Goal: Task Accomplishment & Management: Use online tool/utility

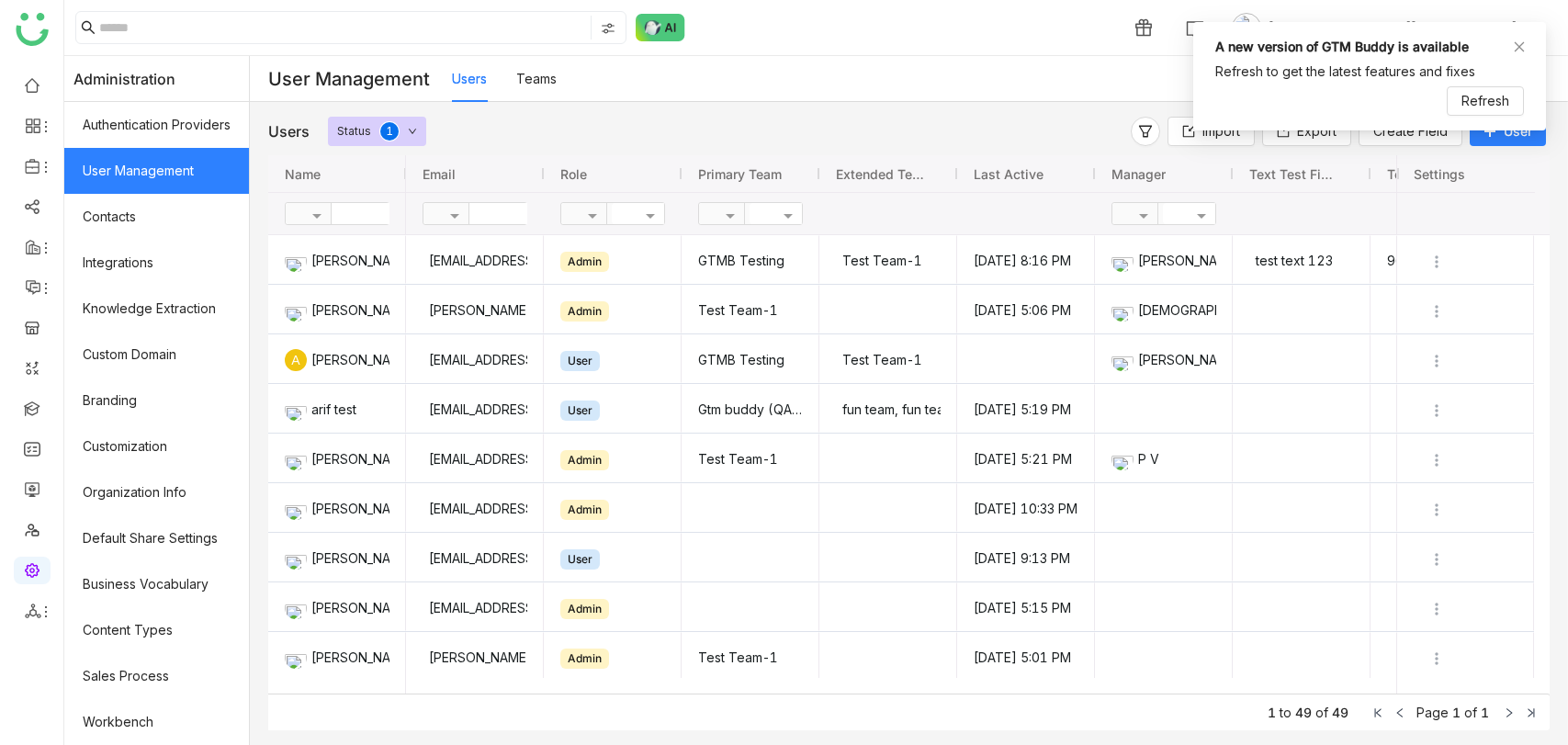
click at [40, 415] on link at bounding box center [31, 408] width 17 height 16
click at [38, 416] on link at bounding box center [31, 408] width 17 height 16
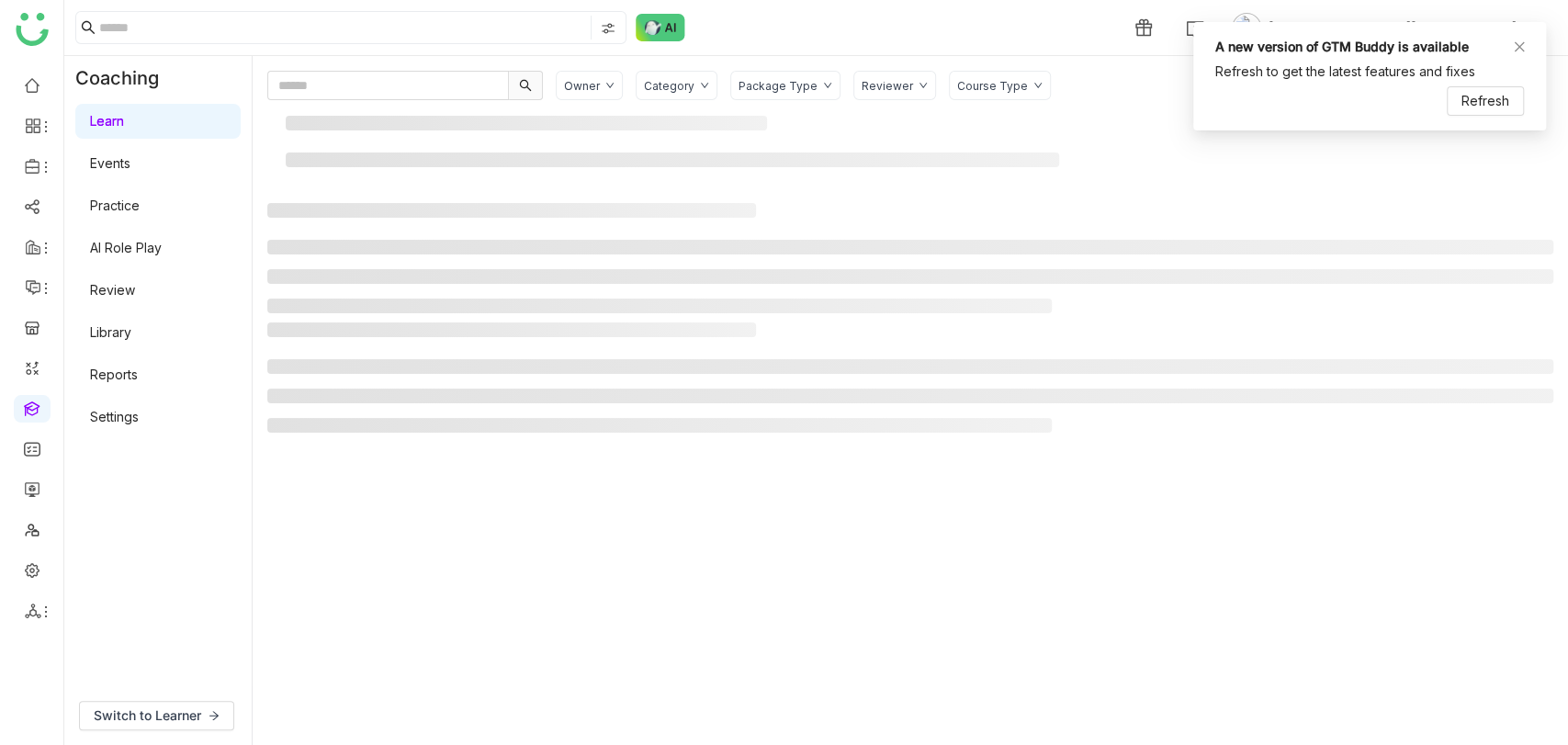
click at [144, 256] on link "AI Role Play" at bounding box center [125, 248] width 72 height 16
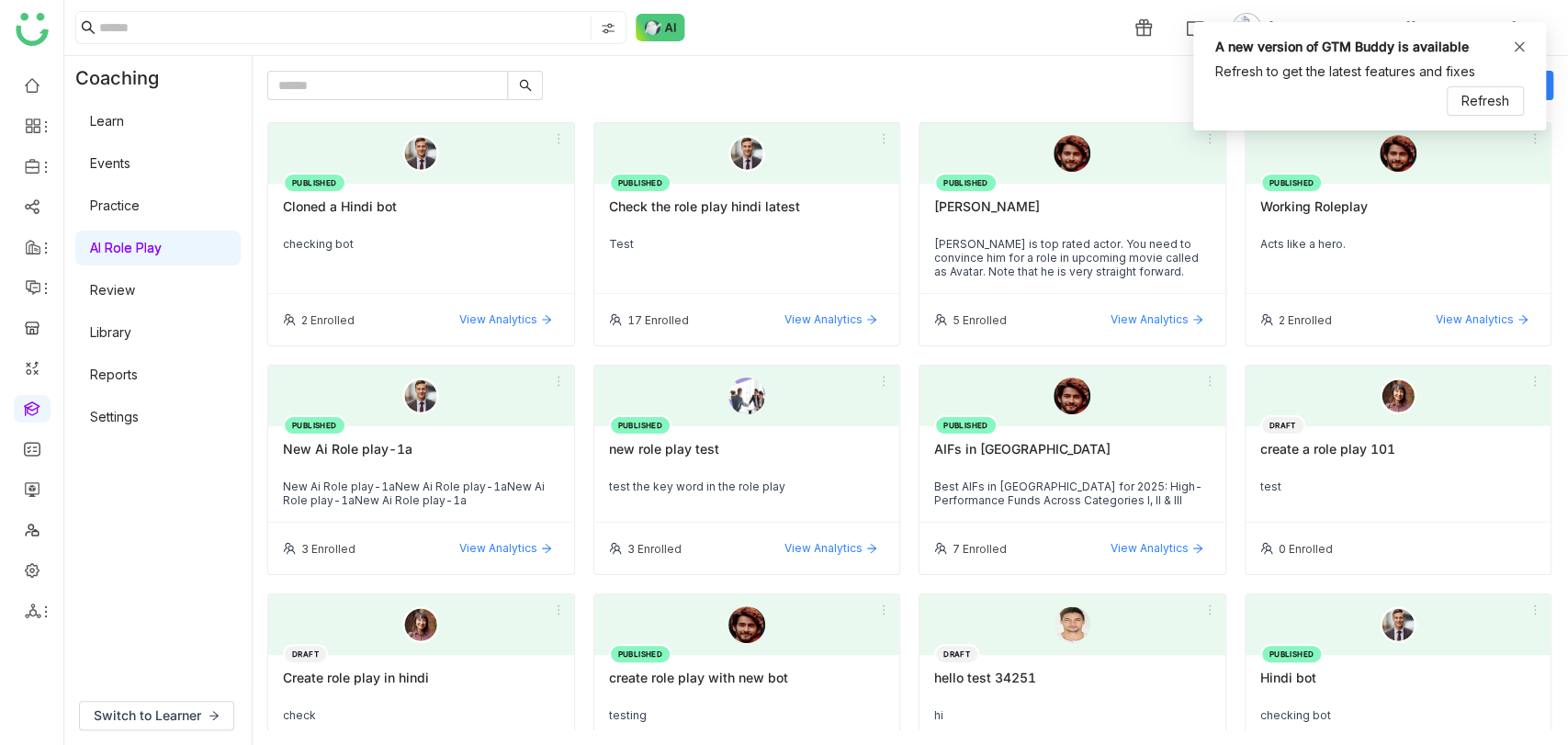
click at [1514, 42] on icon at bounding box center [1519, 46] width 13 height 13
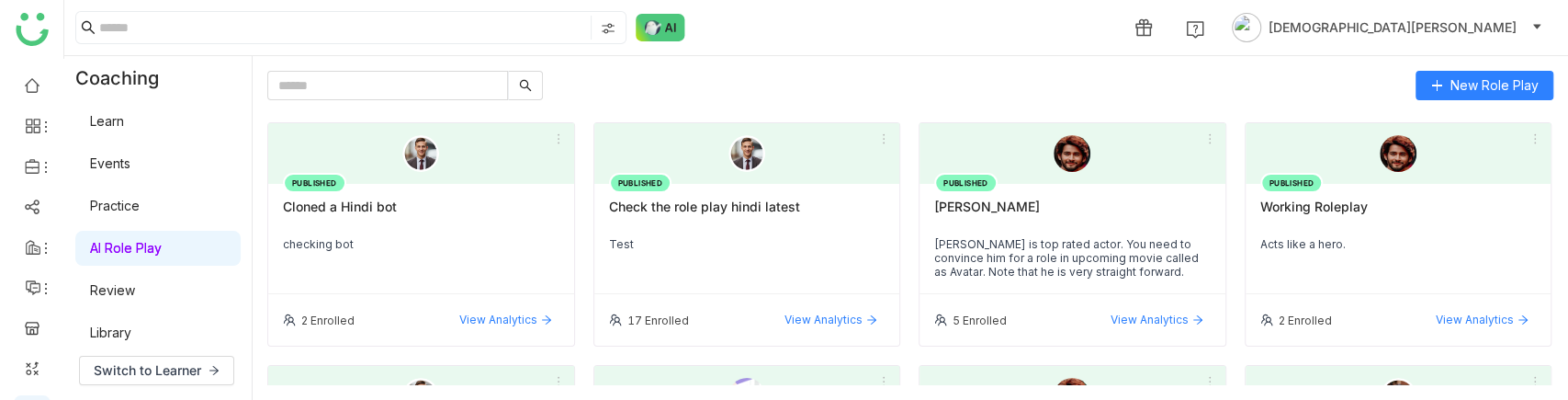
click at [116, 118] on link "Learn" at bounding box center [107, 121] width 34 height 16
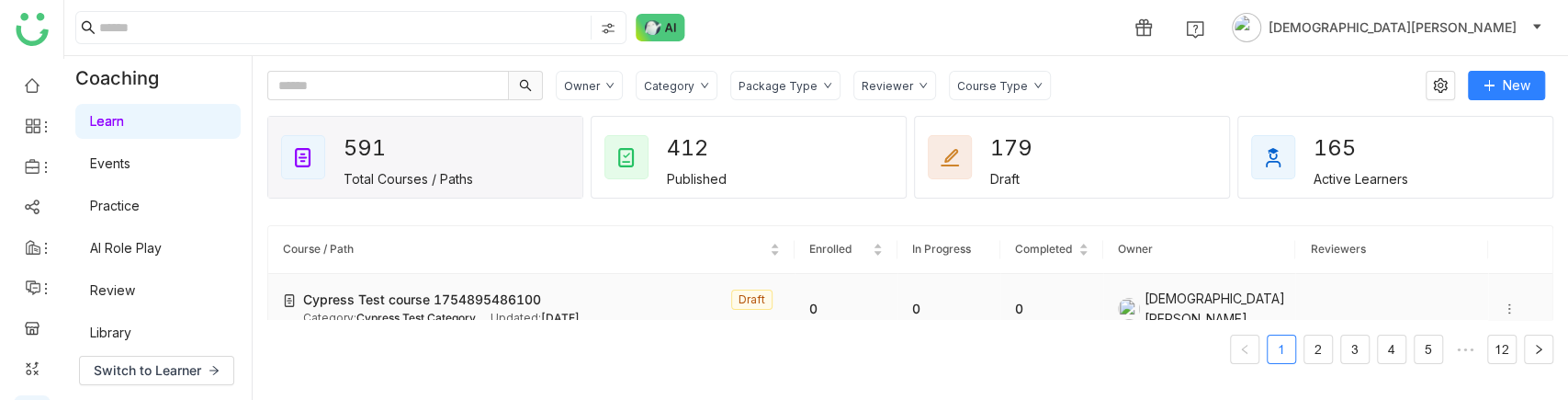
click at [1503, 299] on div at bounding box center [1521, 309] width 35 height 21
click at [1450, 281] on span "Edit" at bounding box center [1446, 289] width 22 height 16
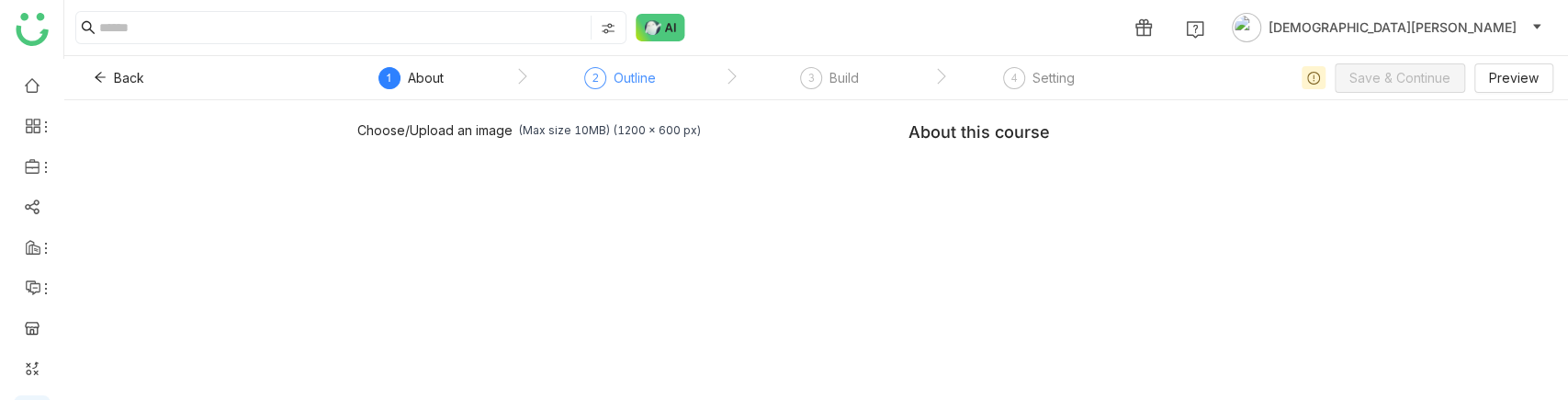
click at [621, 82] on div "Outline" at bounding box center [634, 77] width 42 height 22
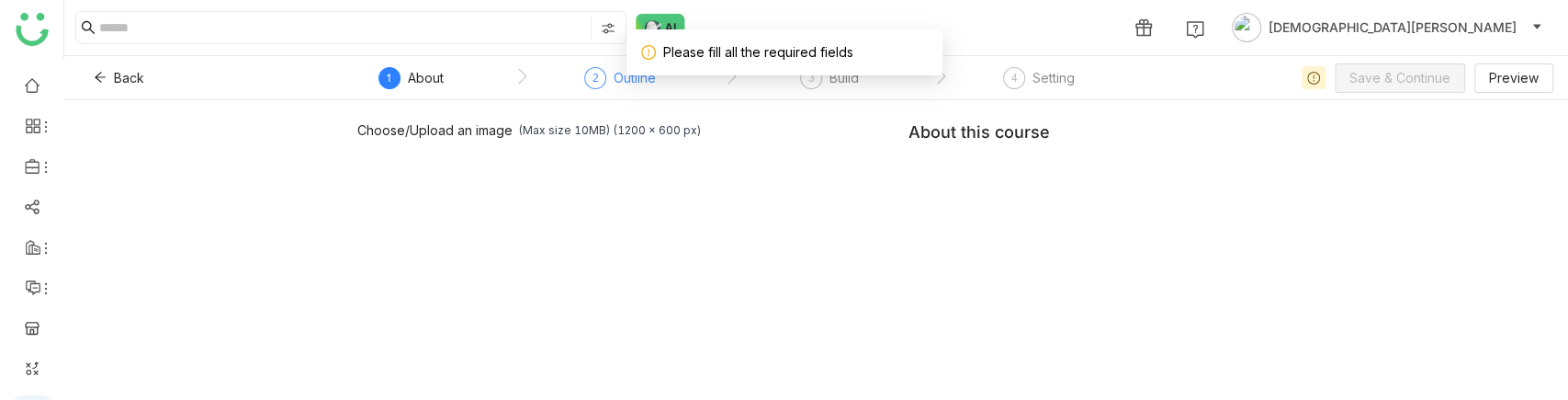
click at [618, 82] on div "Outline" at bounding box center [634, 77] width 42 height 22
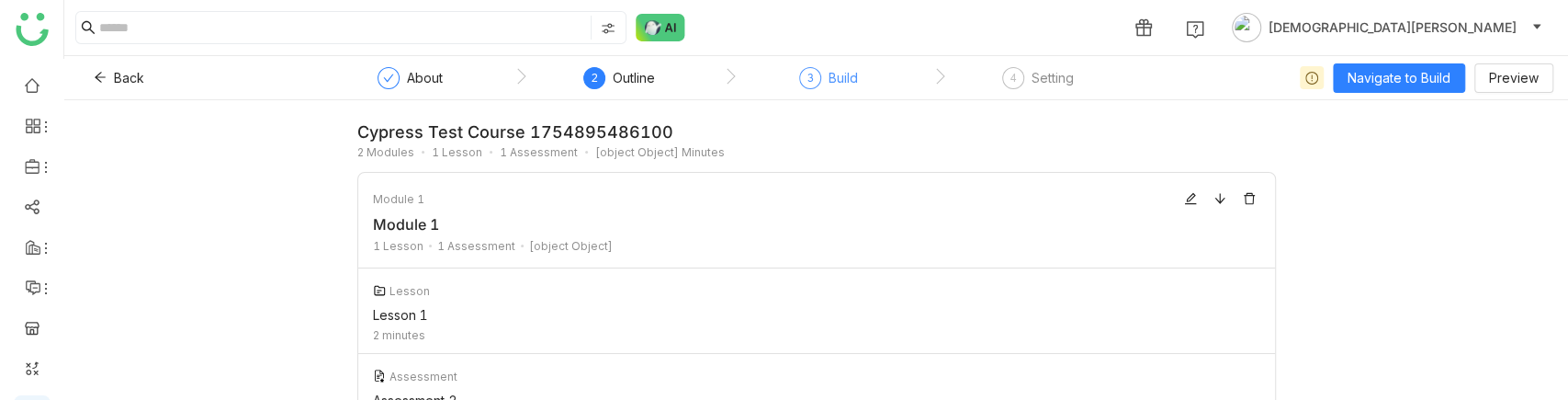
click at [845, 70] on div "Build" at bounding box center [844, 77] width 29 height 22
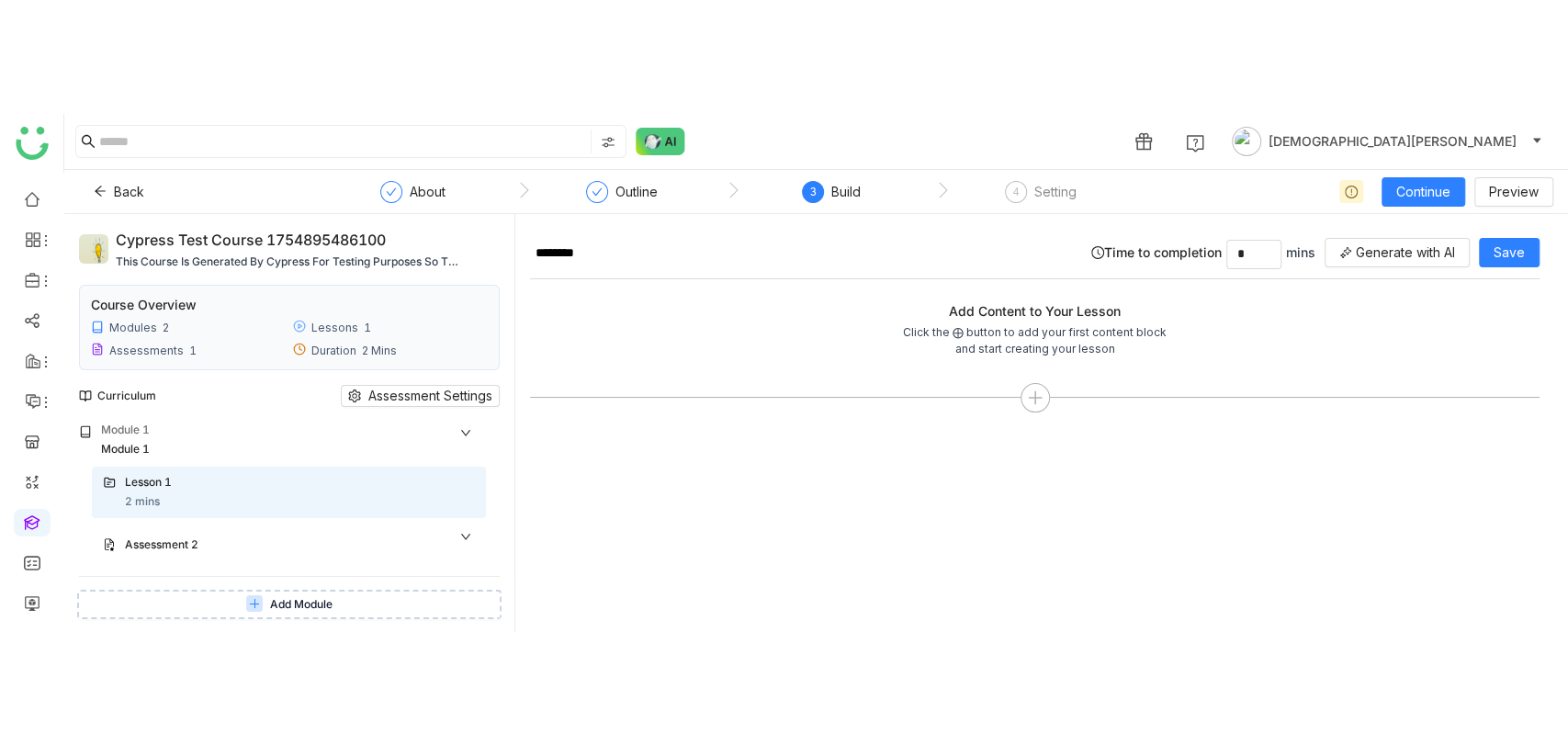
scroll to position [45, 0]
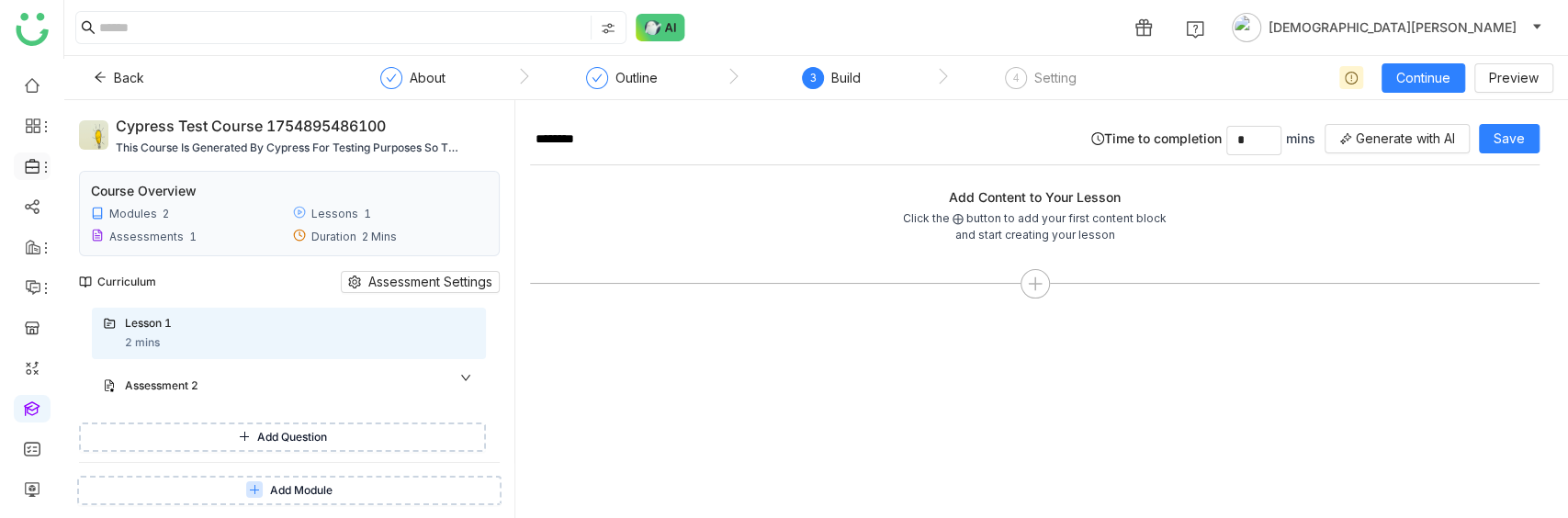
drag, startPoint x: 22, startPoint y: 160, endPoint x: 35, endPoint y: 170, distance: 16.4
click at [22, 160] on div at bounding box center [31, 165] width 36 height 17
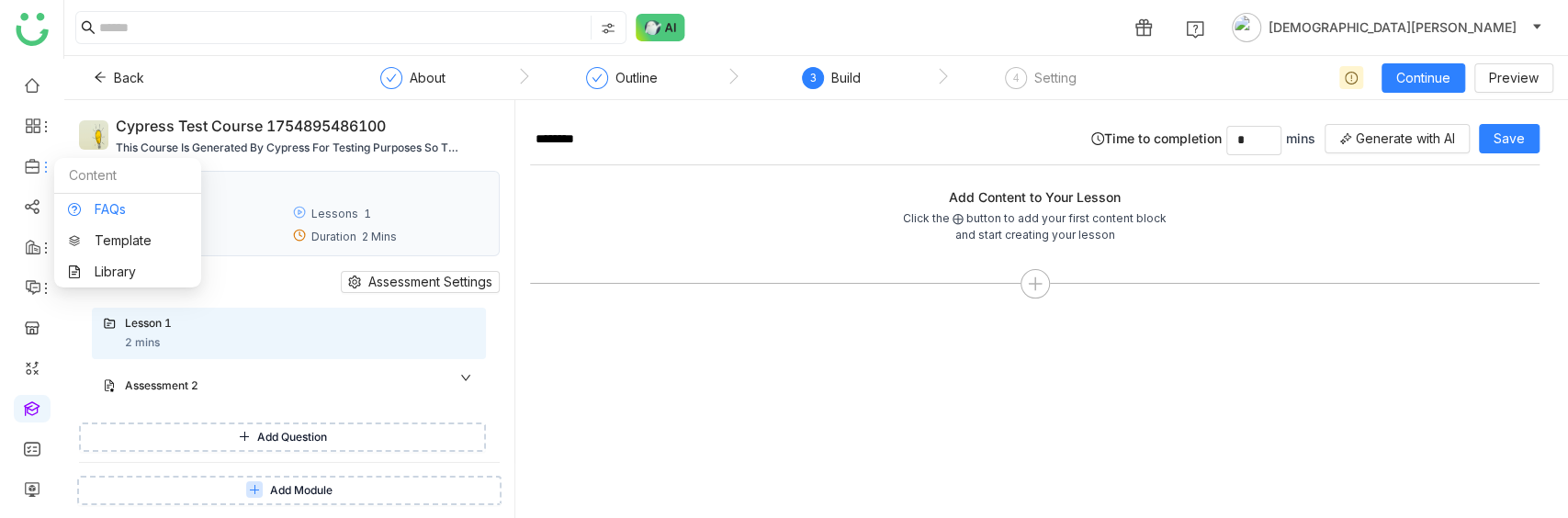
click at [114, 208] on link "FAQs" at bounding box center [127, 209] width 120 height 13
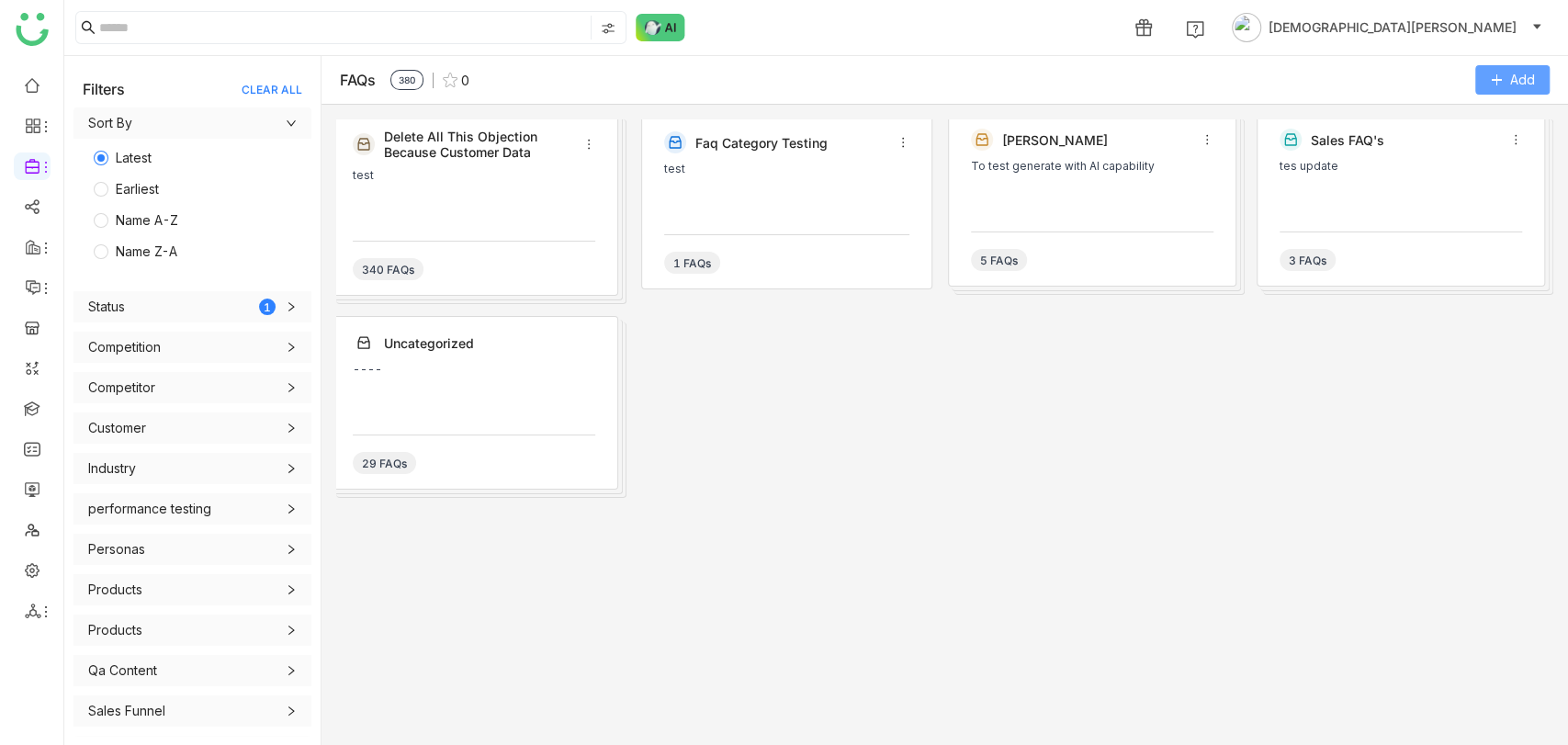
click at [1492, 93] on button "Add" at bounding box center [1512, 80] width 74 height 29
click at [1477, 183] on Excel "Import from Excel" at bounding box center [1486, 192] width 106 height 21
click at [1519, 82] on span "Add" at bounding box center [1522, 79] width 24 height 21
click at [1446, 183] on Excel "Import from Excel" at bounding box center [1486, 192] width 106 height 21
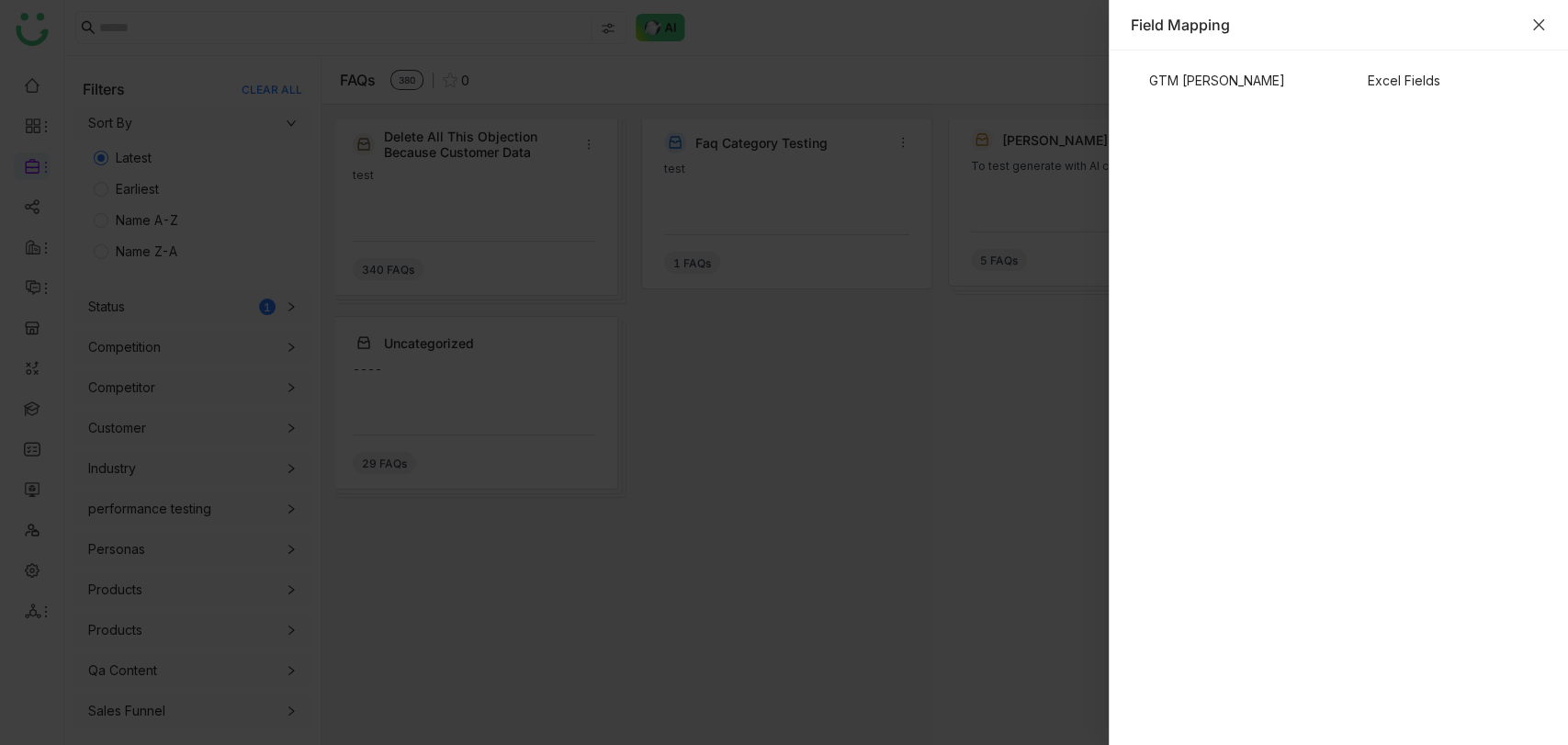
click at [1534, 29] on icon "Close" at bounding box center [1539, 25] width 15 height 15
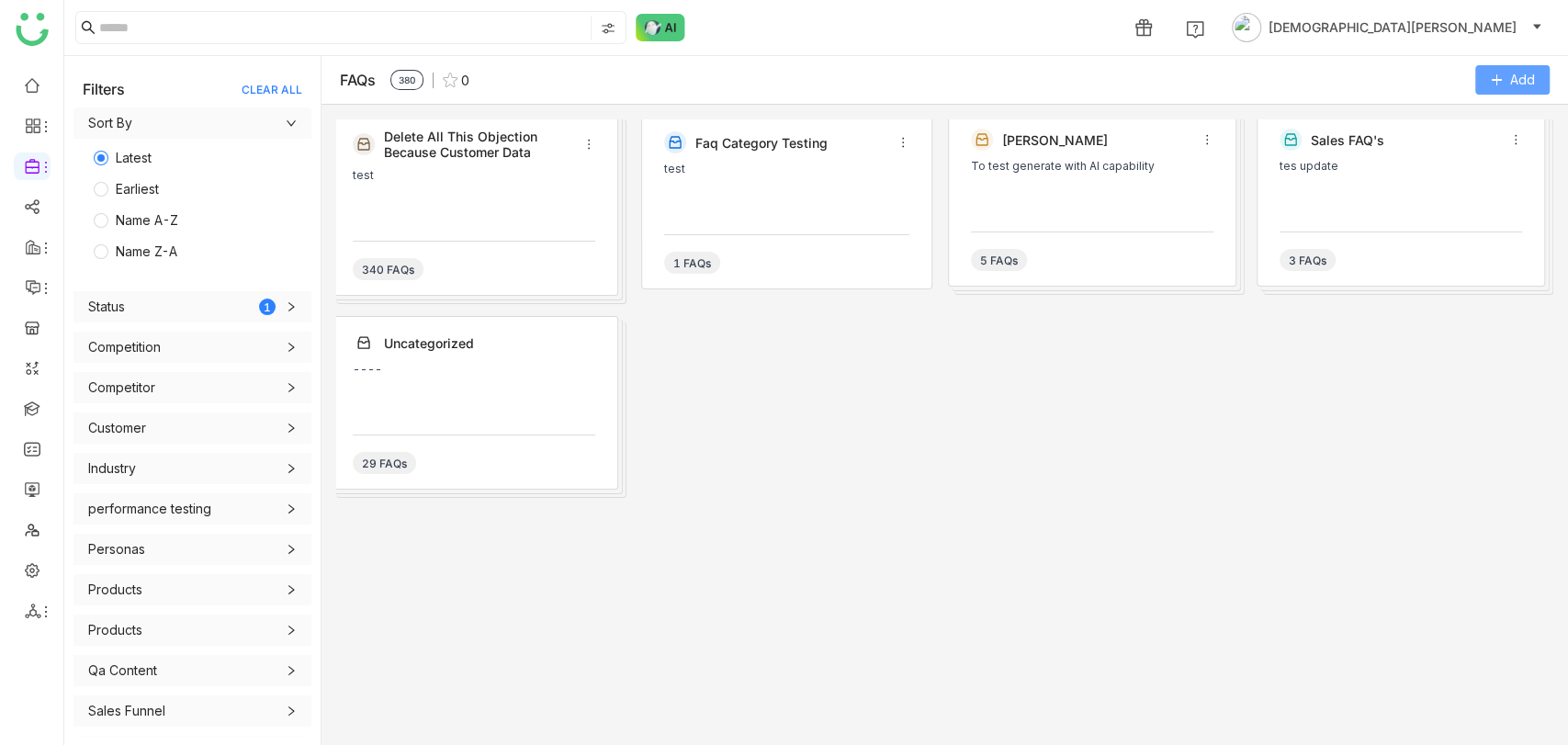
click at [1517, 75] on span "Add" at bounding box center [1522, 79] width 24 height 21
click at [1459, 185] on Excel "Import from Excel" at bounding box center [1486, 192] width 106 height 21
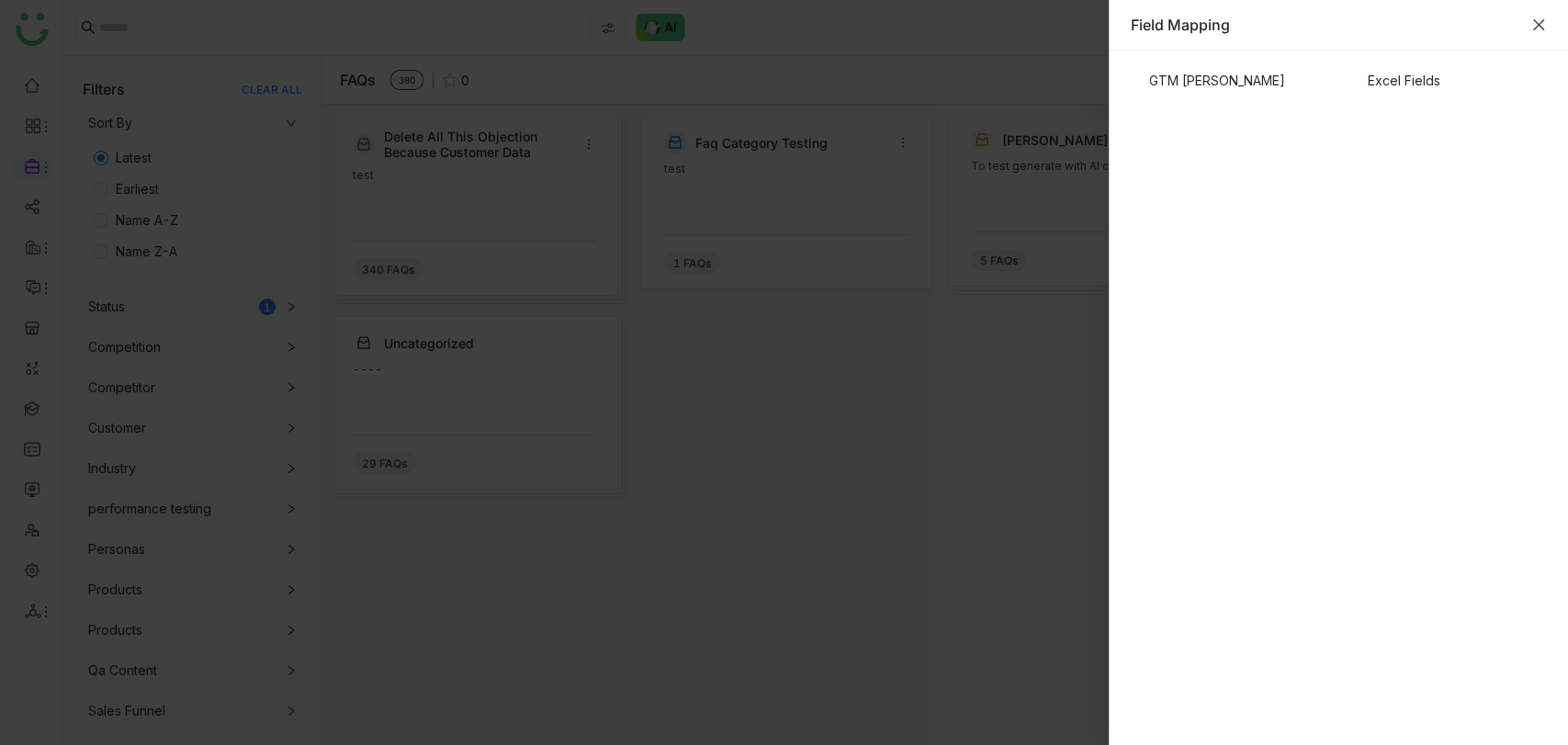
click at [1533, 31] on icon "Close" at bounding box center [1539, 25] width 15 height 15
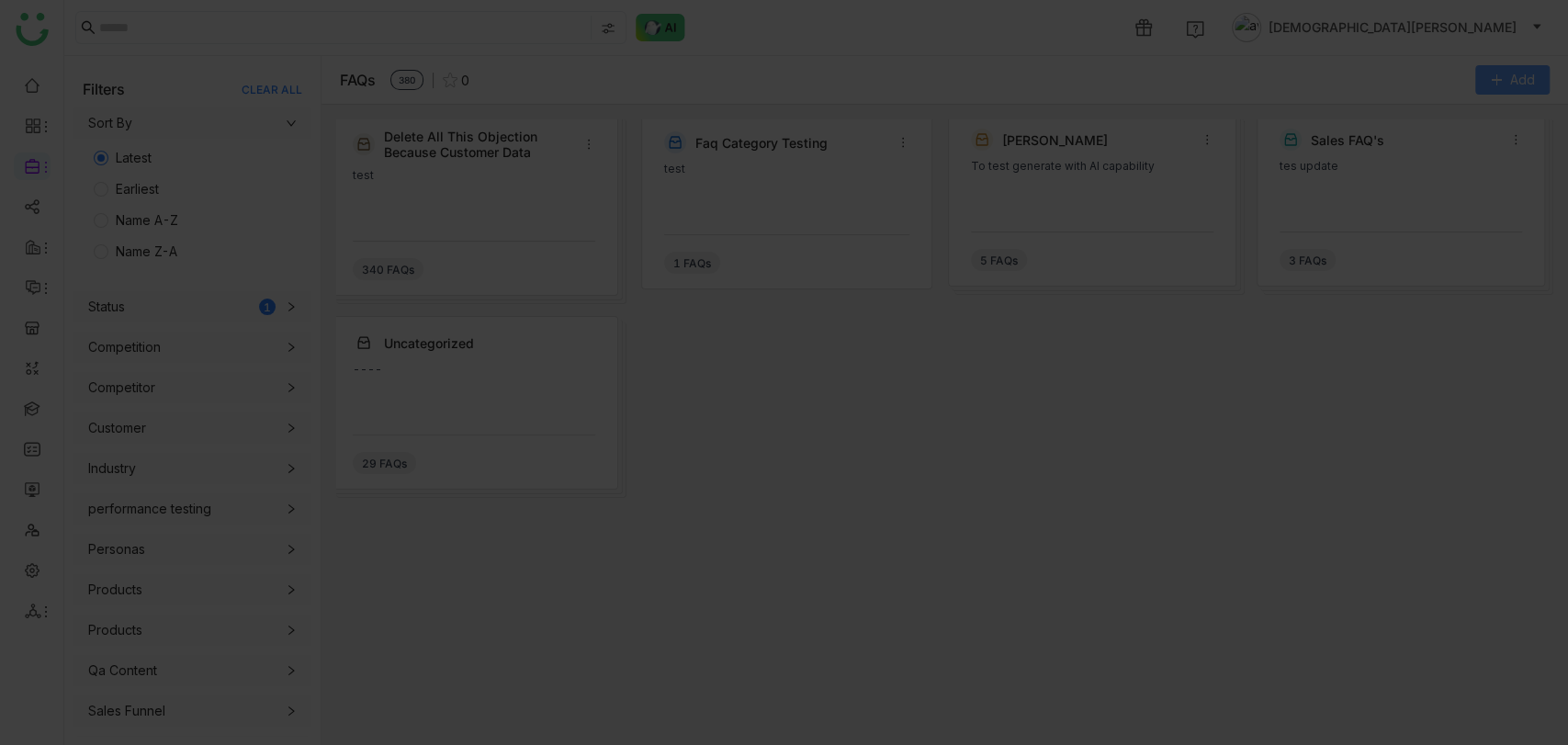
drag, startPoint x: 1540, startPoint y: 23, endPoint x: 1479, endPoint y: 93, distance: 92.8
click at [1490, 86] on nz-layout "1 [PERSON_NAME] Filters CLEAR ALL Sort By Latest Earliest Name A-Z Name Z-A Sta…" at bounding box center [816, 372] width 1503 height 745
click at [1490, 86] on button "Add" at bounding box center [1512, 80] width 74 height 29
click at [1488, 78] on button "Add" at bounding box center [1512, 80] width 74 height 29
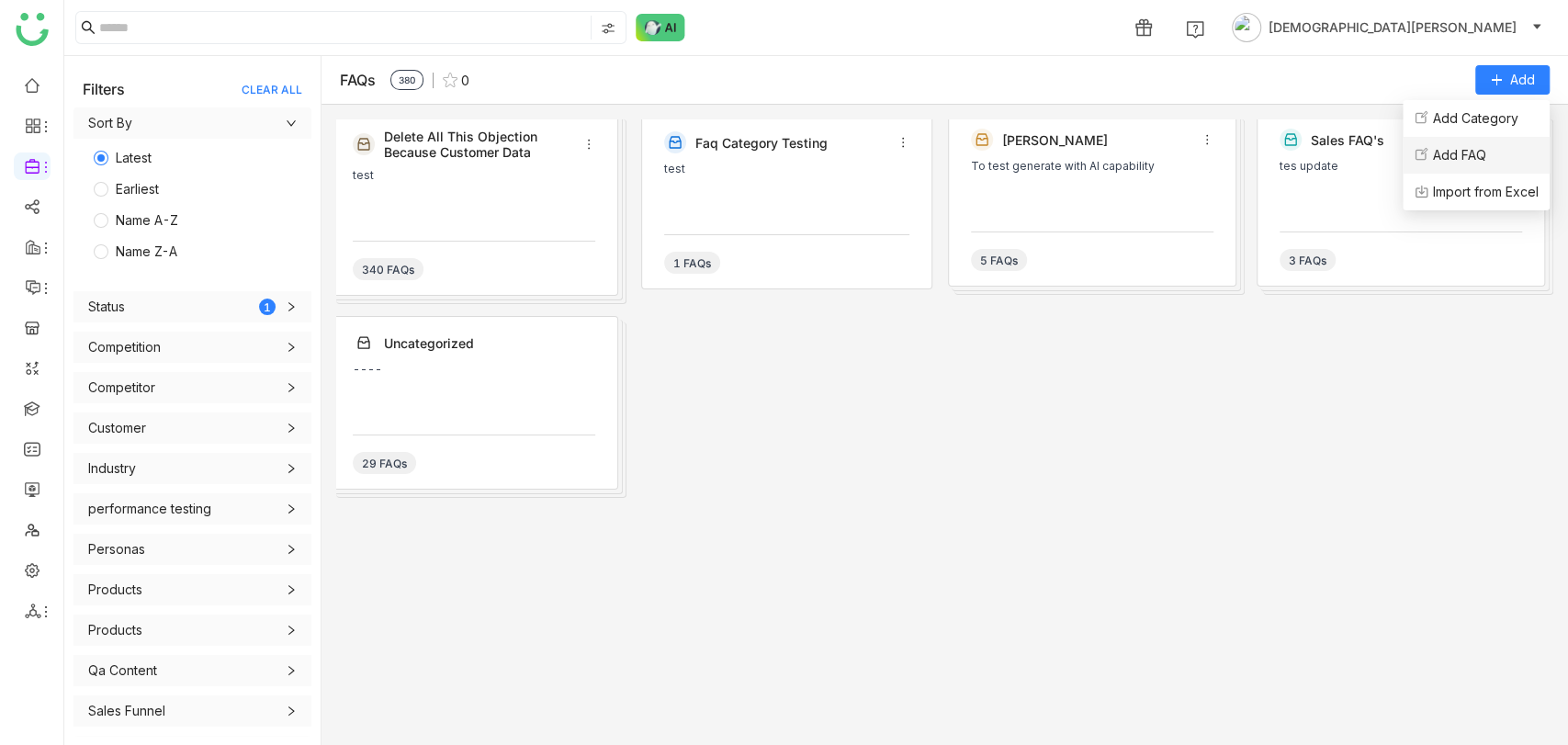
click at [1470, 148] on FAQ "Add FAQ" at bounding box center [1459, 155] width 53 height 21
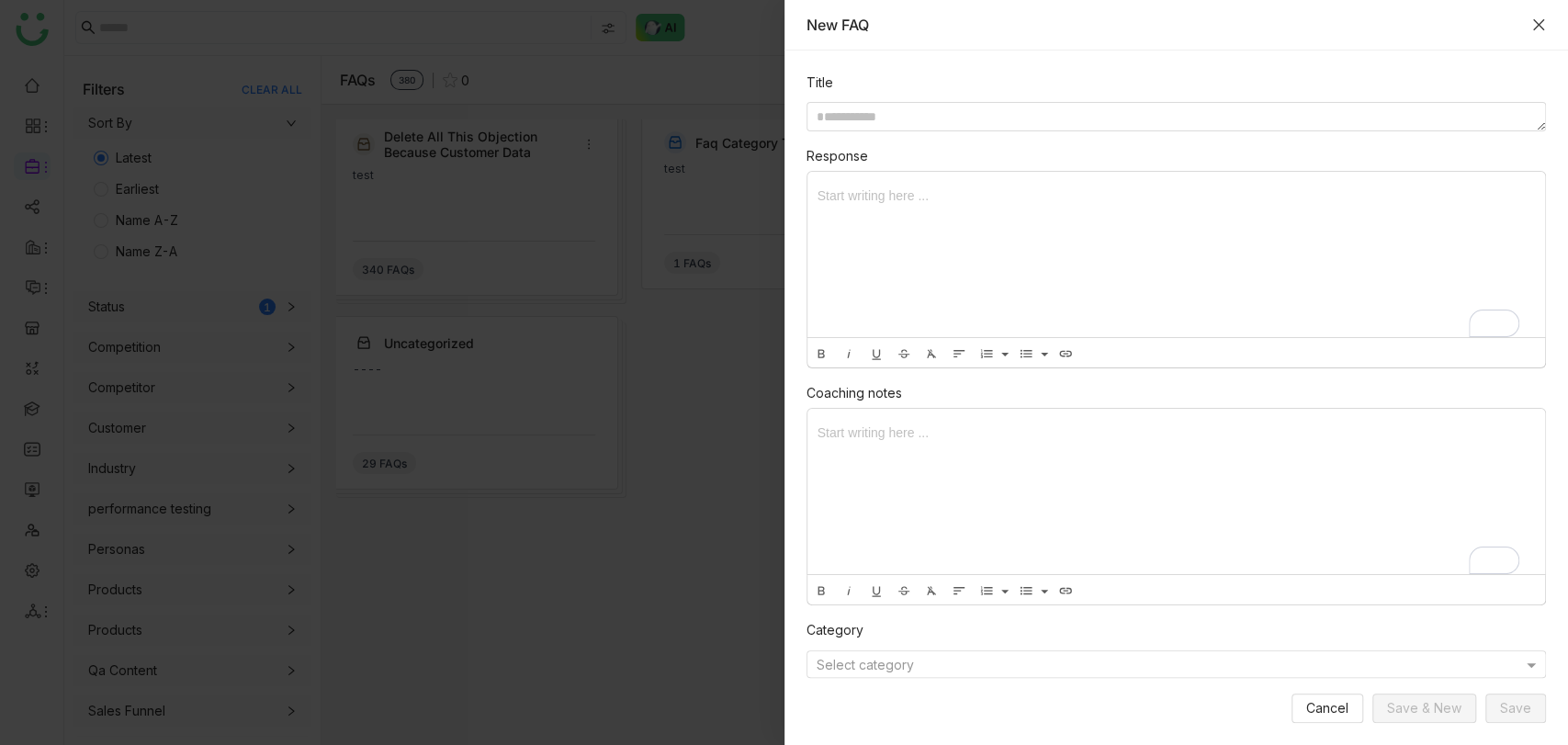
click at [1536, 28] on icon "Close" at bounding box center [1539, 25] width 15 height 15
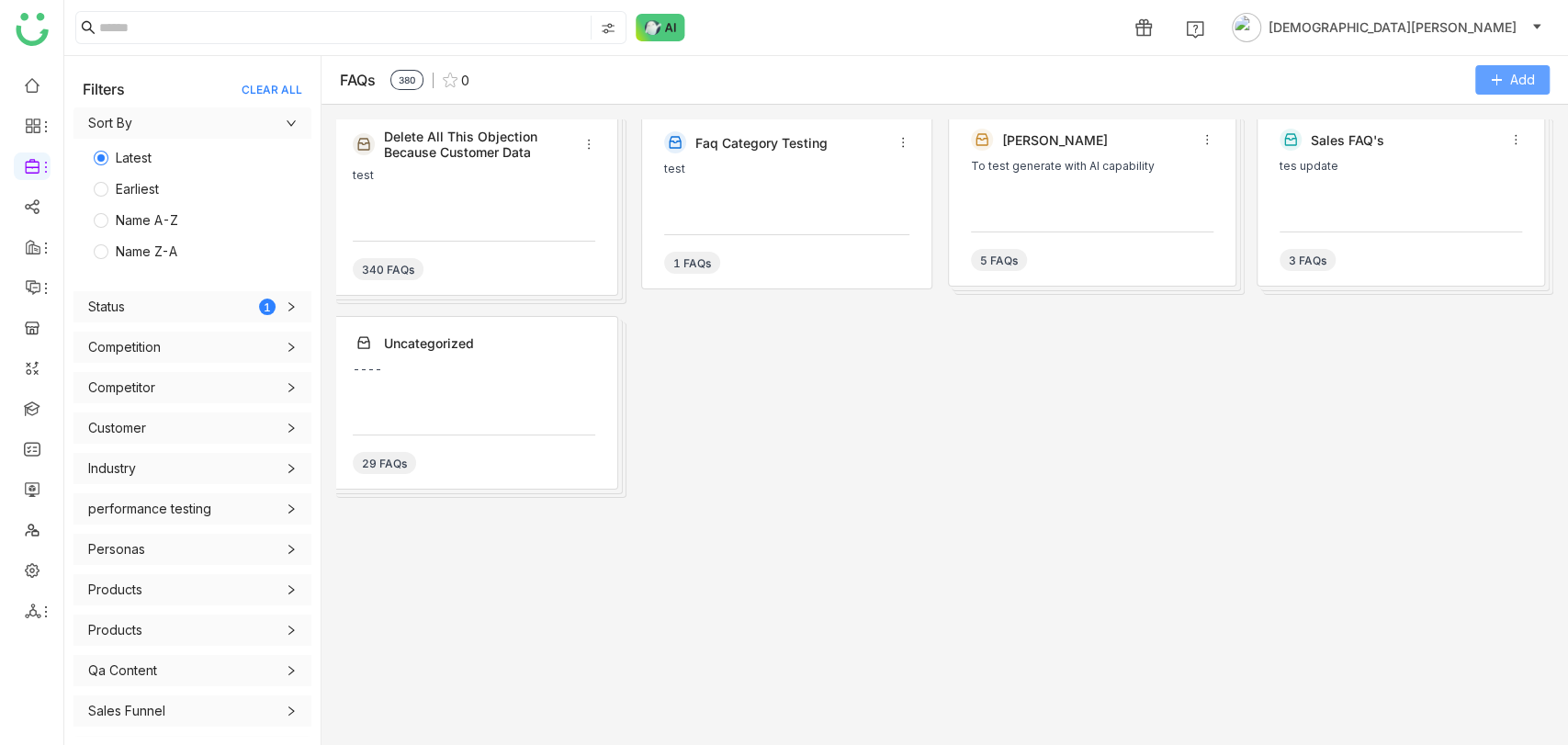
click at [1519, 77] on span "Add" at bounding box center [1522, 79] width 24 height 21
click at [1458, 187] on Excel "Import from Excel" at bounding box center [1486, 192] width 106 height 21
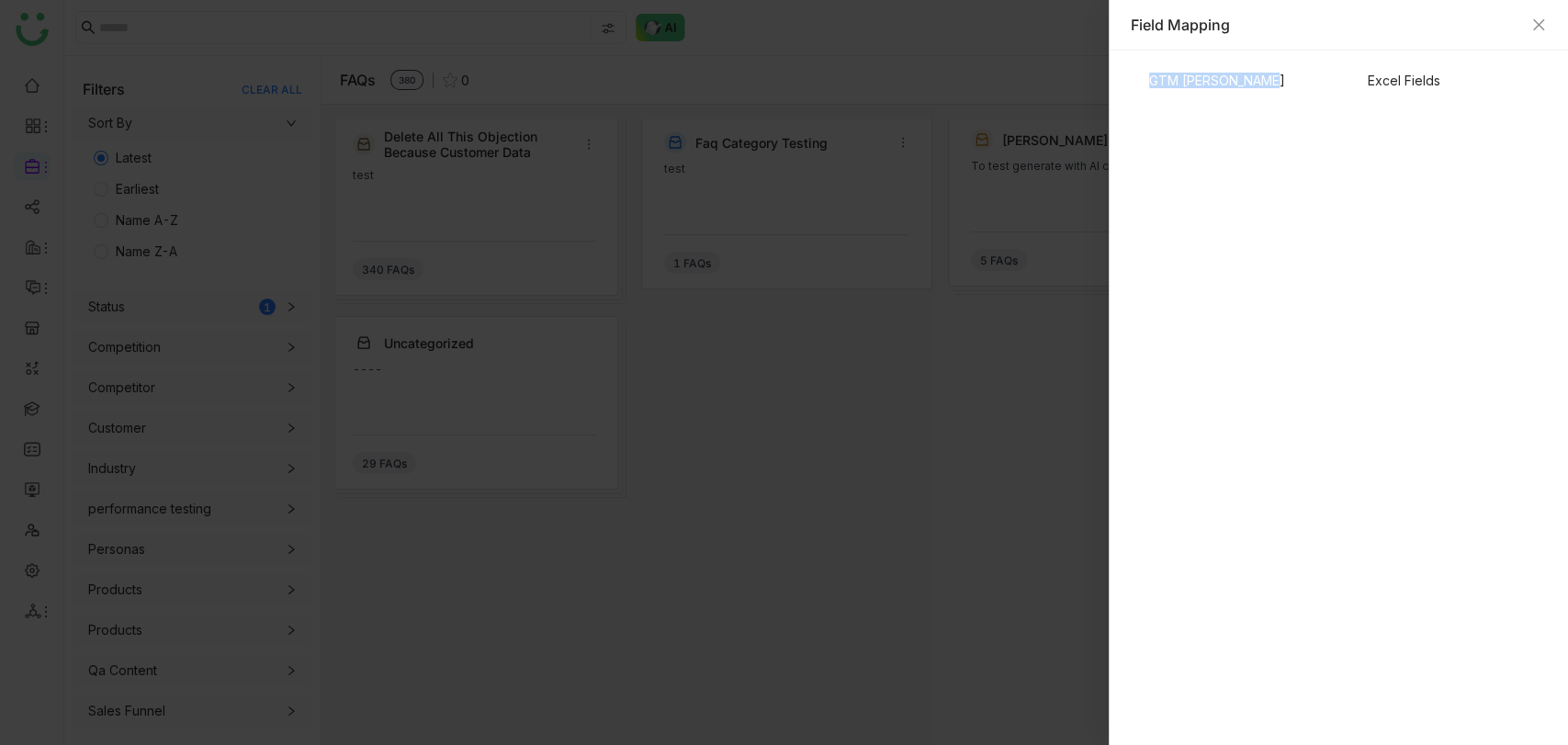
drag, startPoint x: 1266, startPoint y: 82, endPoint x: 1140, endPoint y: 82, distance: 126.0
click at [1140, 82] on div "GTM [PERSON_NAME] Excel Fields" at bounding box center [1339, 80] width 416 height 16
click at [1538, 24] on icon "Close" at bounding box center [1538, 25] width 11 height 11
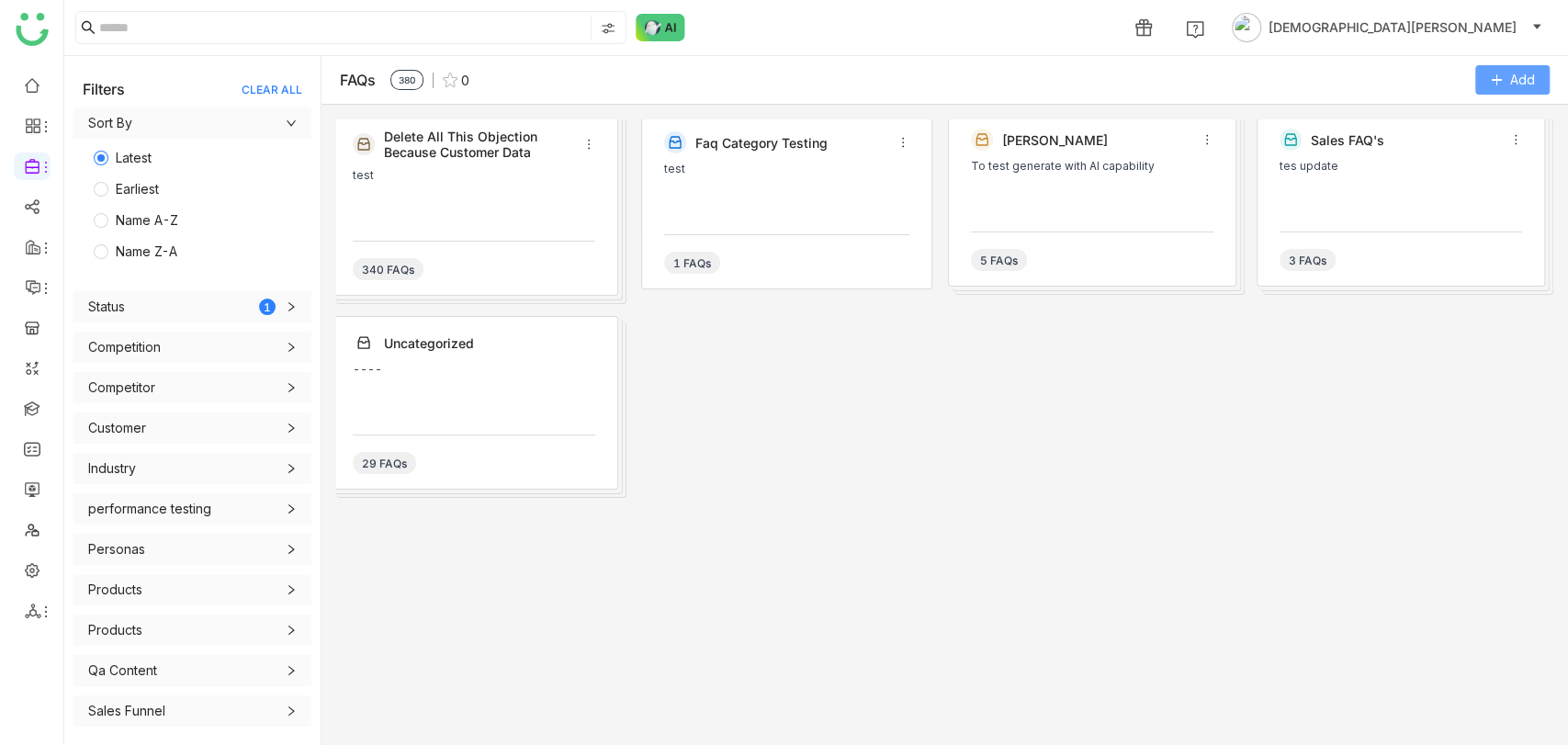
click at [1542, 73] on button "Add" at bounding box center [1512, 80] width 74 height 29
click at [1459, 185] on Excel "Import from Excel" at bounding box center [1486, 192] width 106 height 21
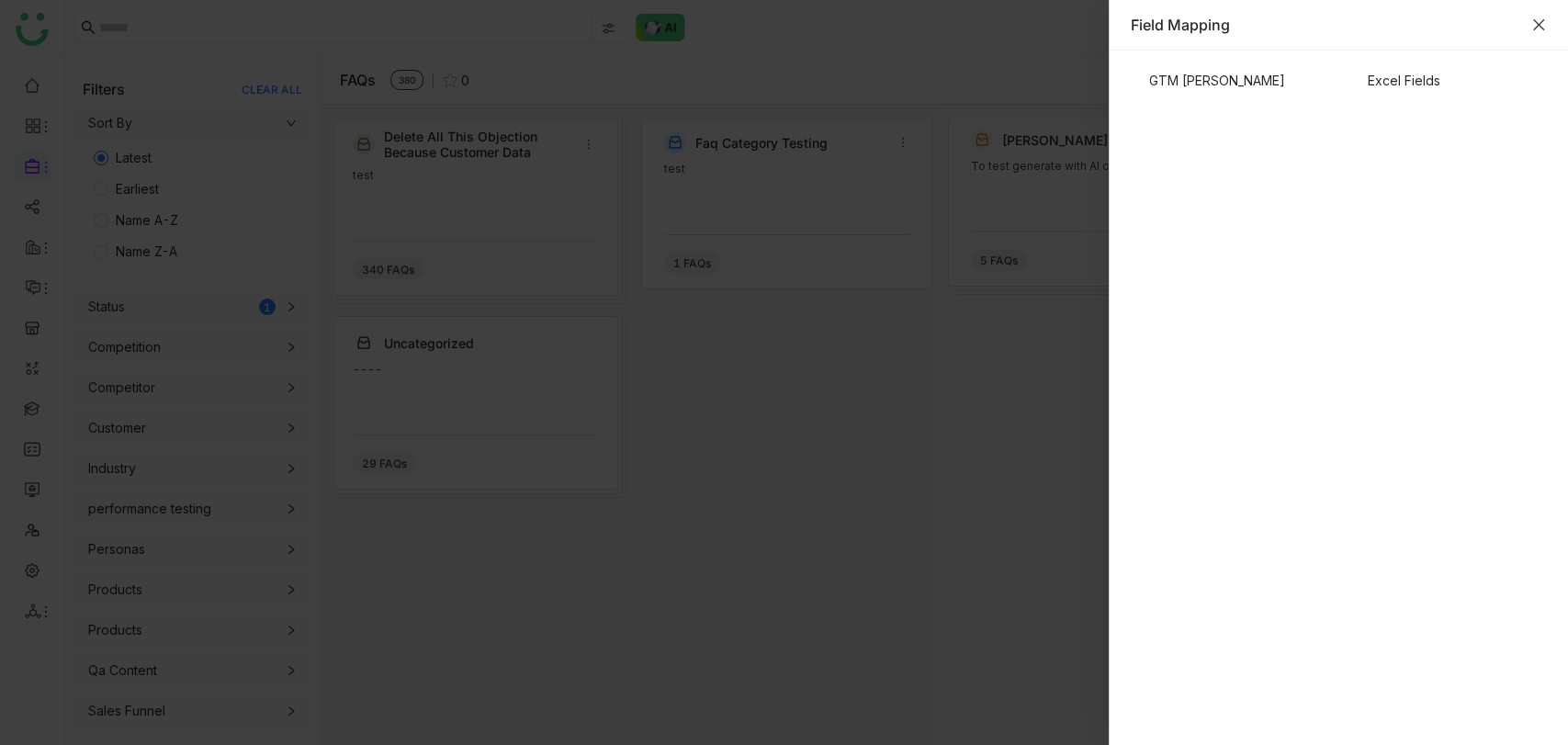
click at [1536, 24] on icon "Close" at bounding box center [1539, 25] width 15 height 15
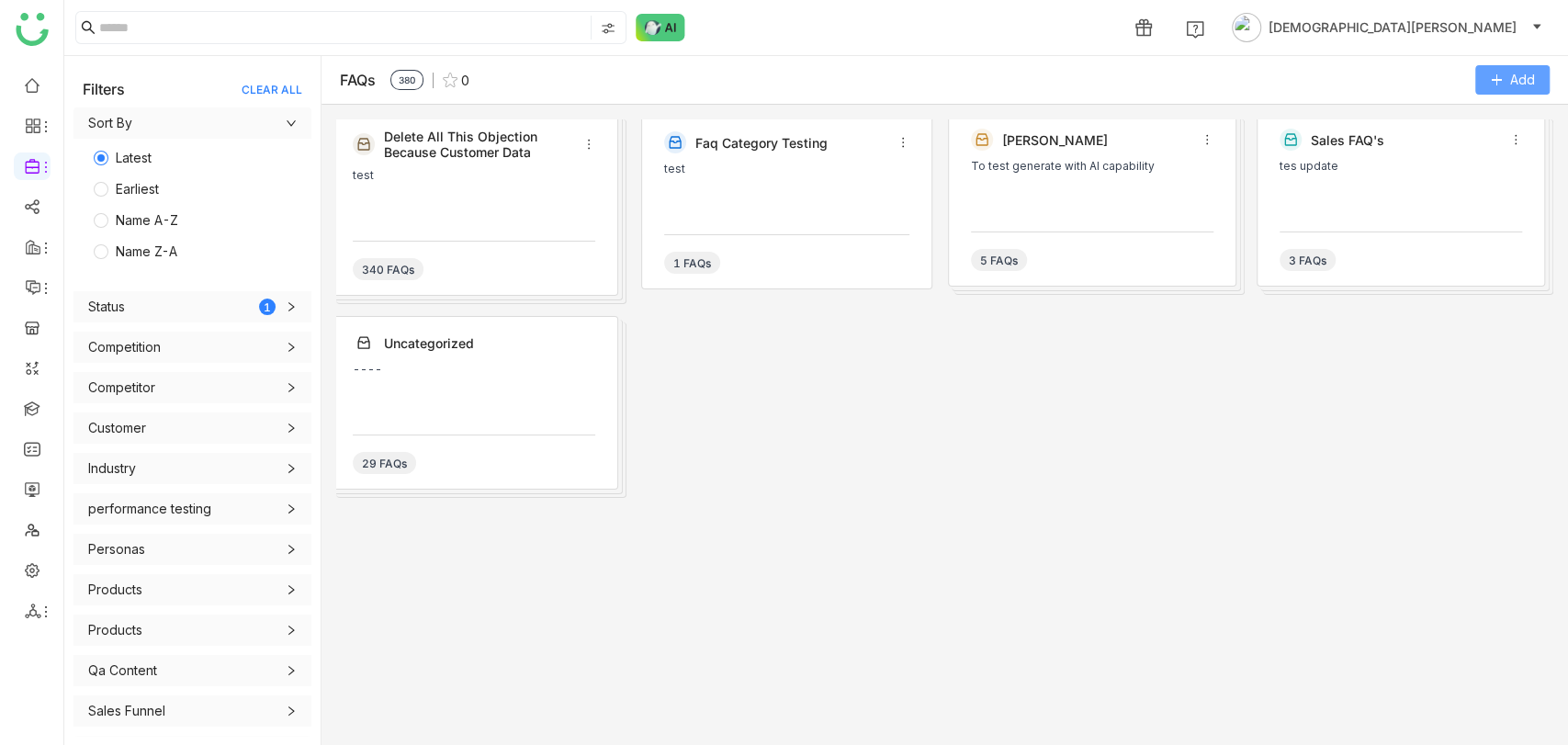
click at [1504, 80] on button "Add" at bounding box center [1512, 80] width 74 height 29
click at [1440, 118] on Category "Add Category" at bounding box center [1475, 119] width 85 height 21
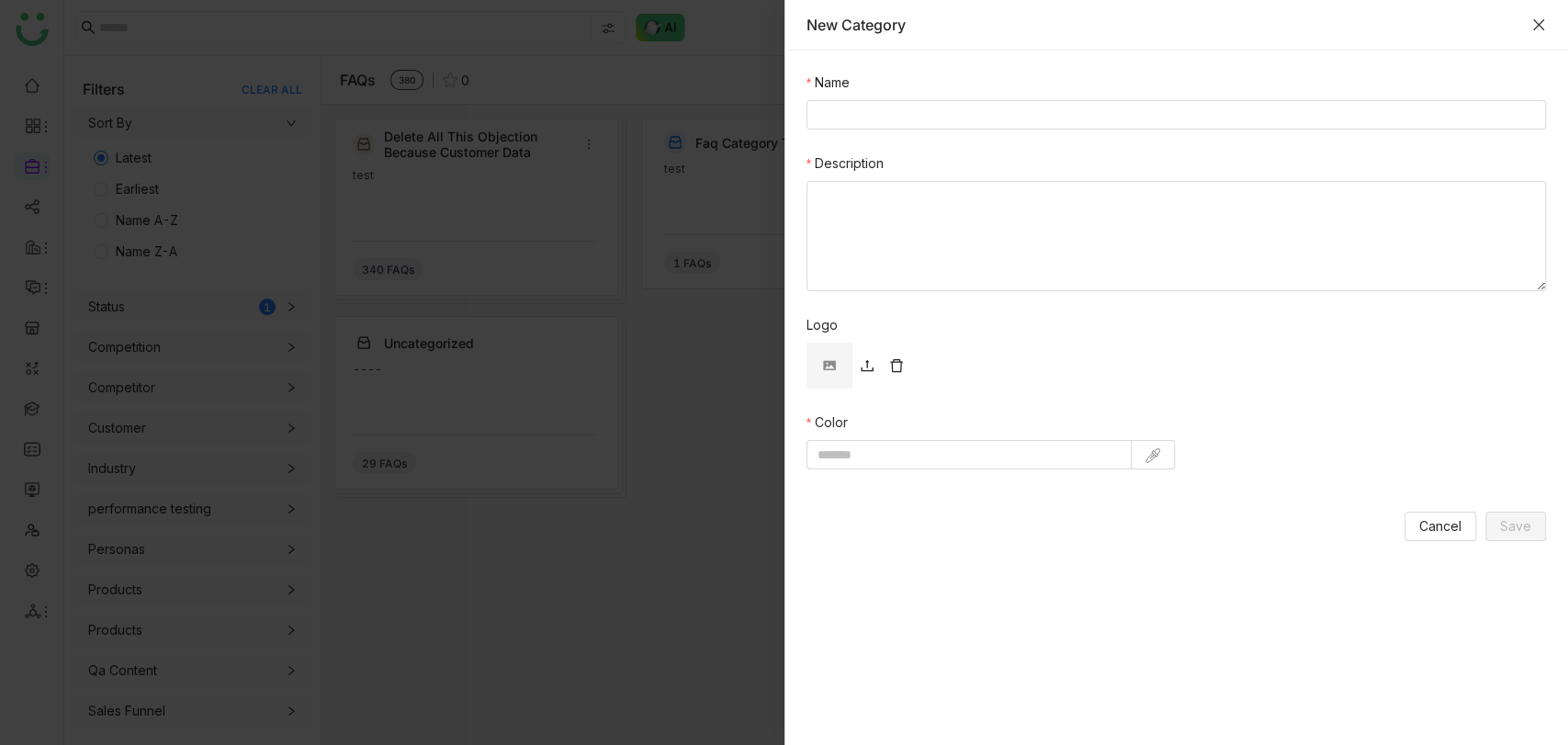
click at [1538, 25] on icon "Close" at bounding box center [1539, 25] width 15 height 15
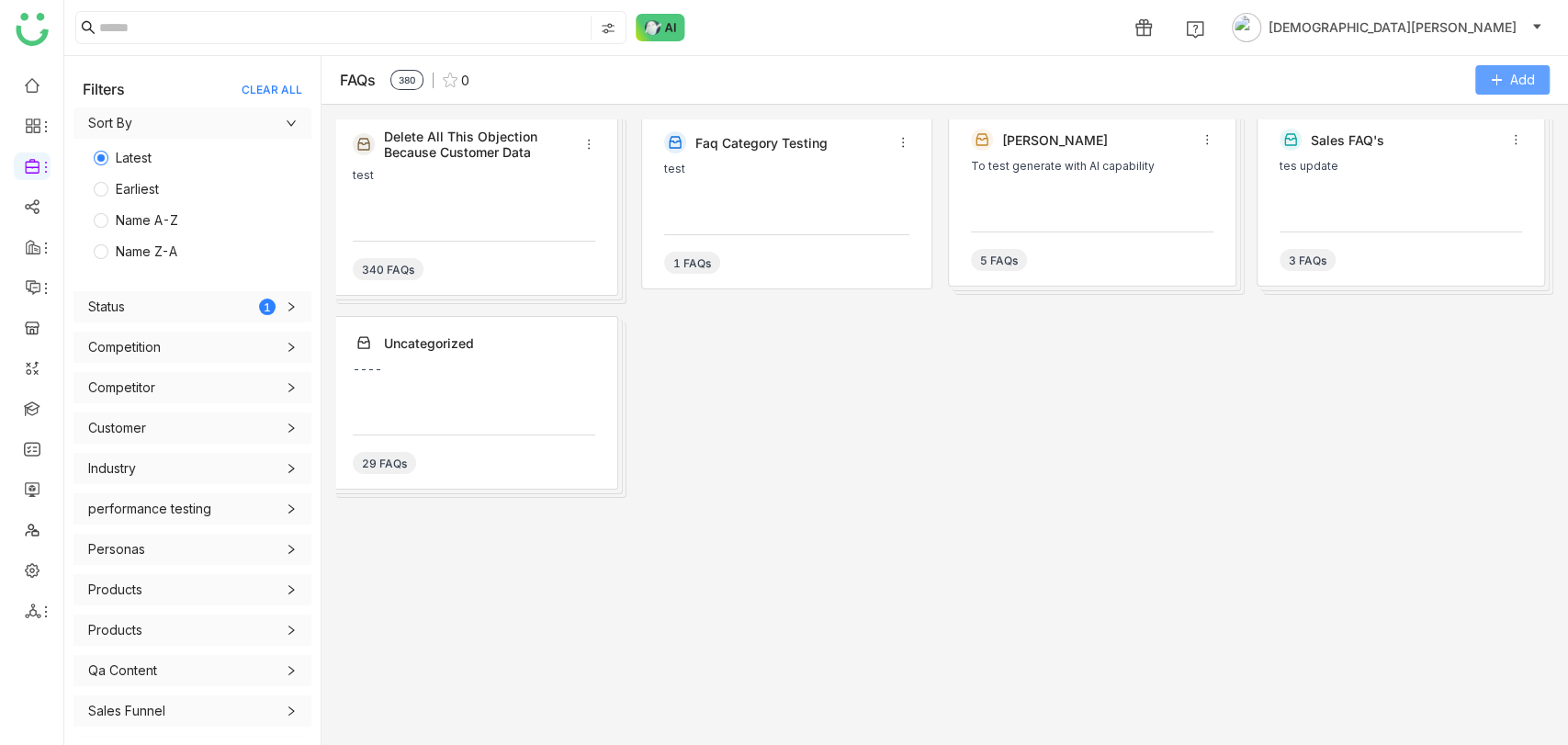
click at [1512, 74] on span "Add" at bounding box center [1522, 79] width 24 height 21
click at [1485, 193] on Excel "Import from Excel" at bounding box center [1486, 192] width 106 height 21
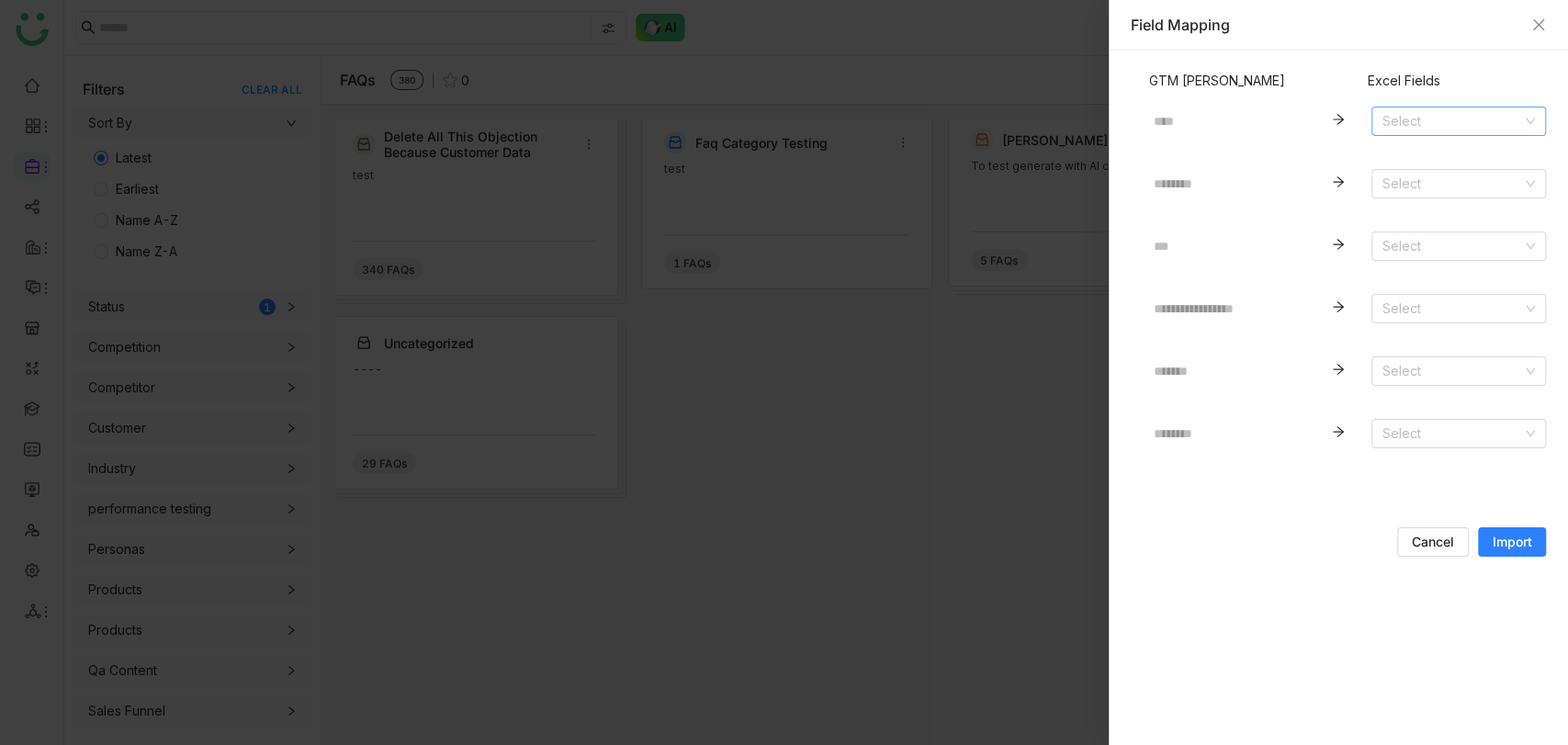
click at [1408, 116] on input at bounding box center [1452, 122] width 139 height 27
click at [1414, 164] on div "Question" at bounding box center [1459, 158] width 153 height 21
click at [1446, 185] on input at bounding box center [1452, 183] width 139 height 27
click at [1427, 251] on div "Response" at bounding box center [1459, 250] width 153 height 21
click at [1433, 234] on input at bounding box center [1452, 246] width 139 height 27
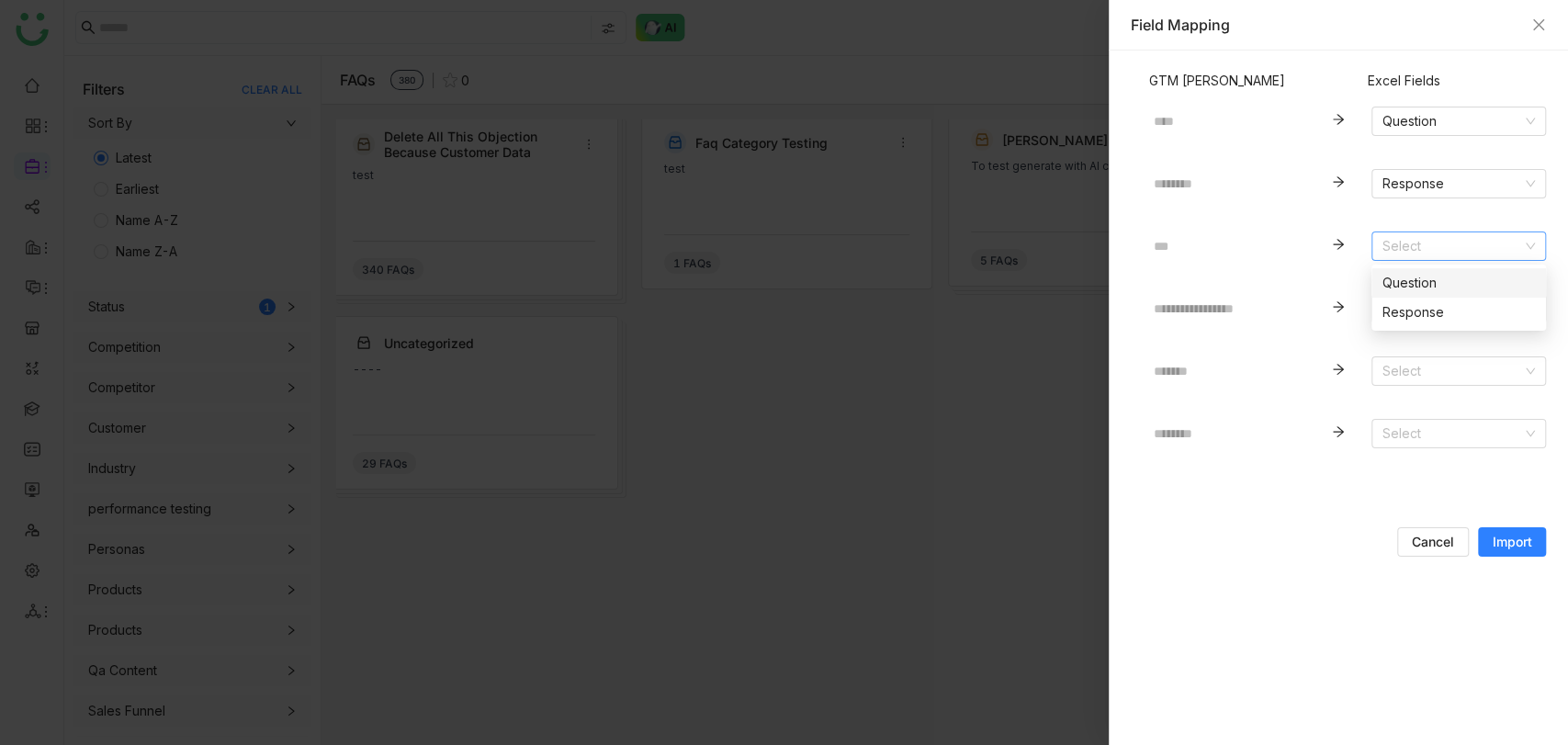
click at [1189, 281] on nz-form-item "**********" at bounding box center [1218, 299] width 149 height 46
click at [1415, 235] on input at bounding box center [1452, 246] width 139 height 27
click at [1427, 364] on input at bounding box center [1452, 372] width 139 height 27
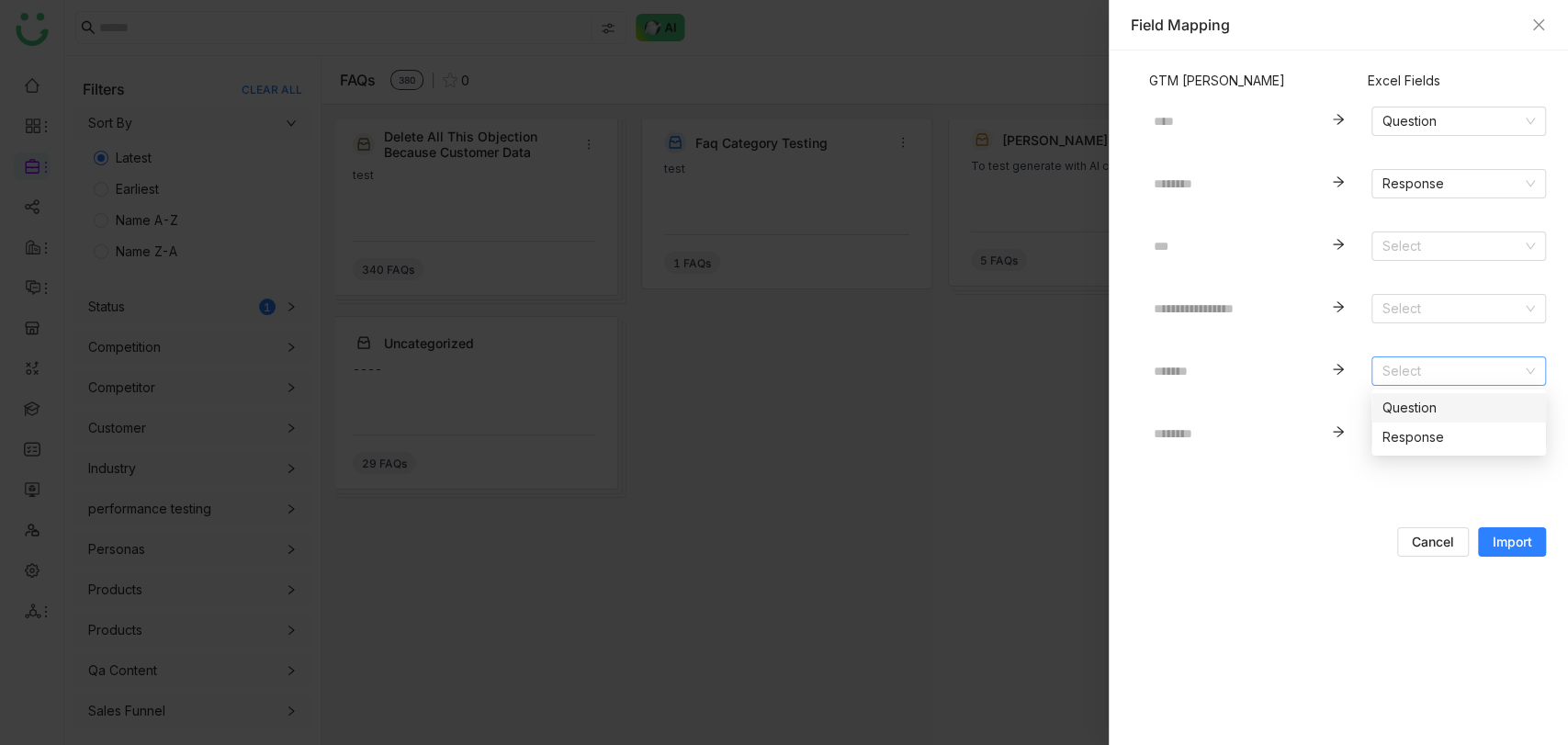
click at [1295, 482] on form "**********" at bounding box center [1339, 323] width 416 height 469
click at [1437, 428] on input at bounding box center [1452, 433] width 139 height 27
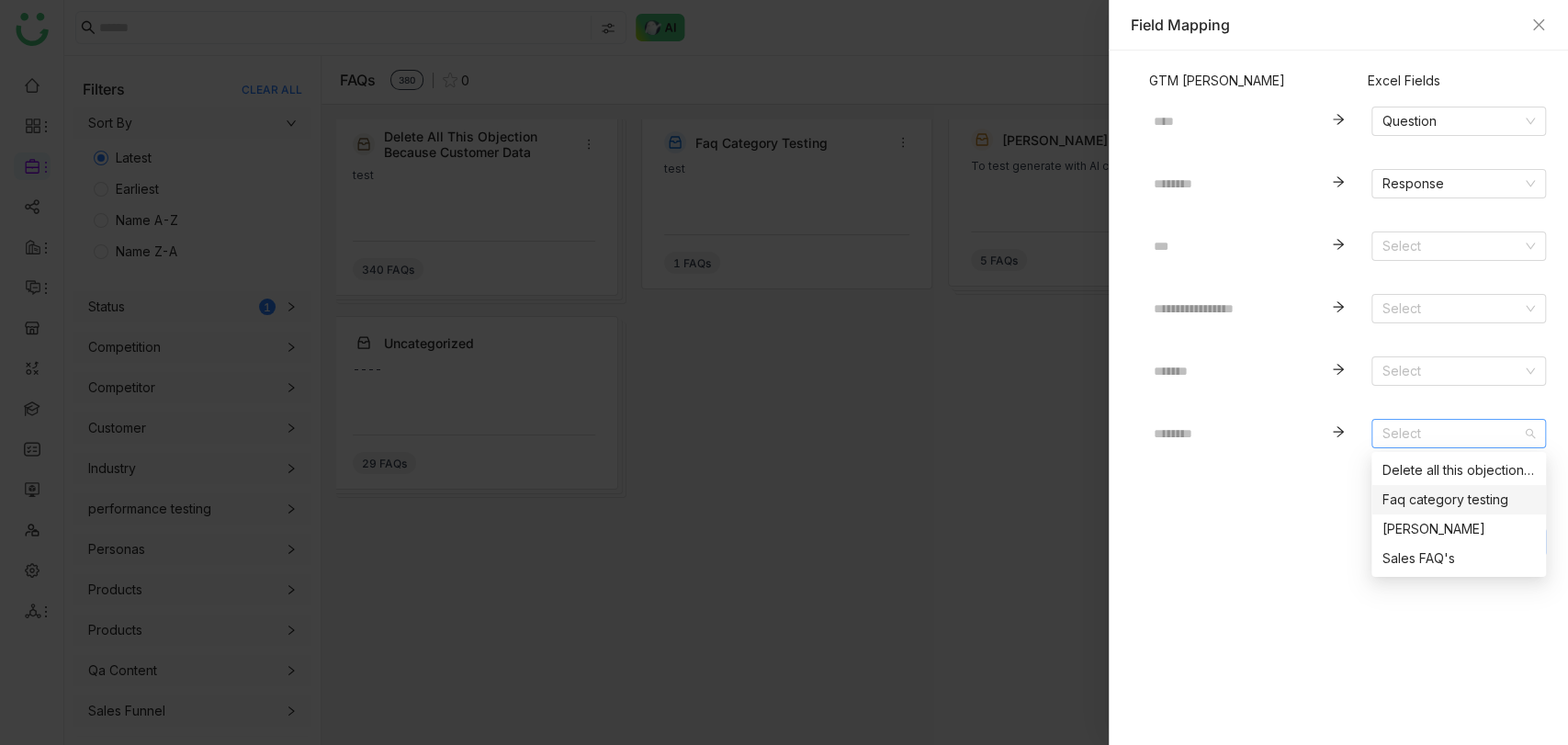
click at [1268, 595] on div "**********" at bounding box center [1339, 398] width 416 height 651
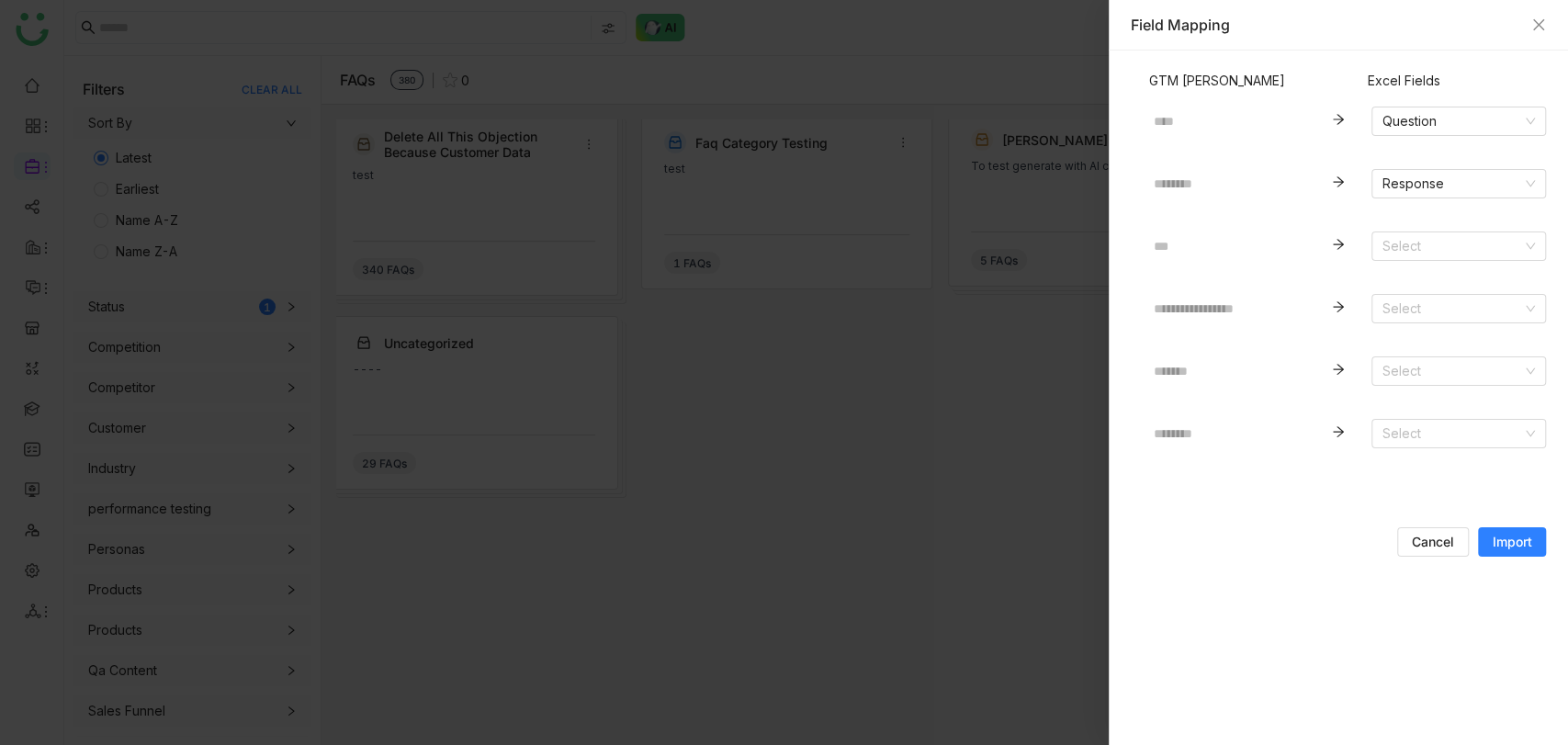
click at [1511, 535] on span "Import" at bounding box center [1512, 542] width 39 height 19
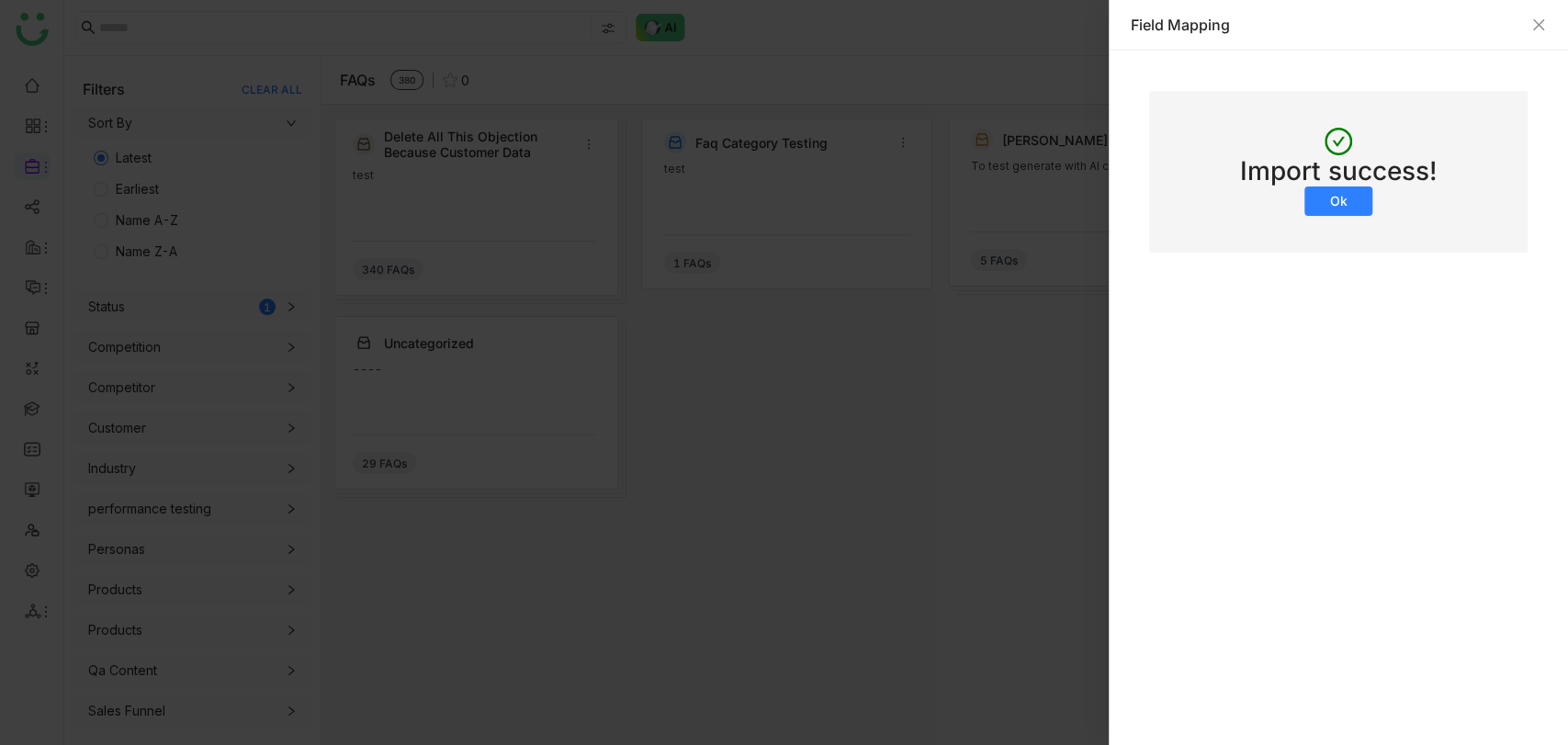
click at [1323, 198] on button "Ok" at bounding box center [1338, 201] width 68 height 29
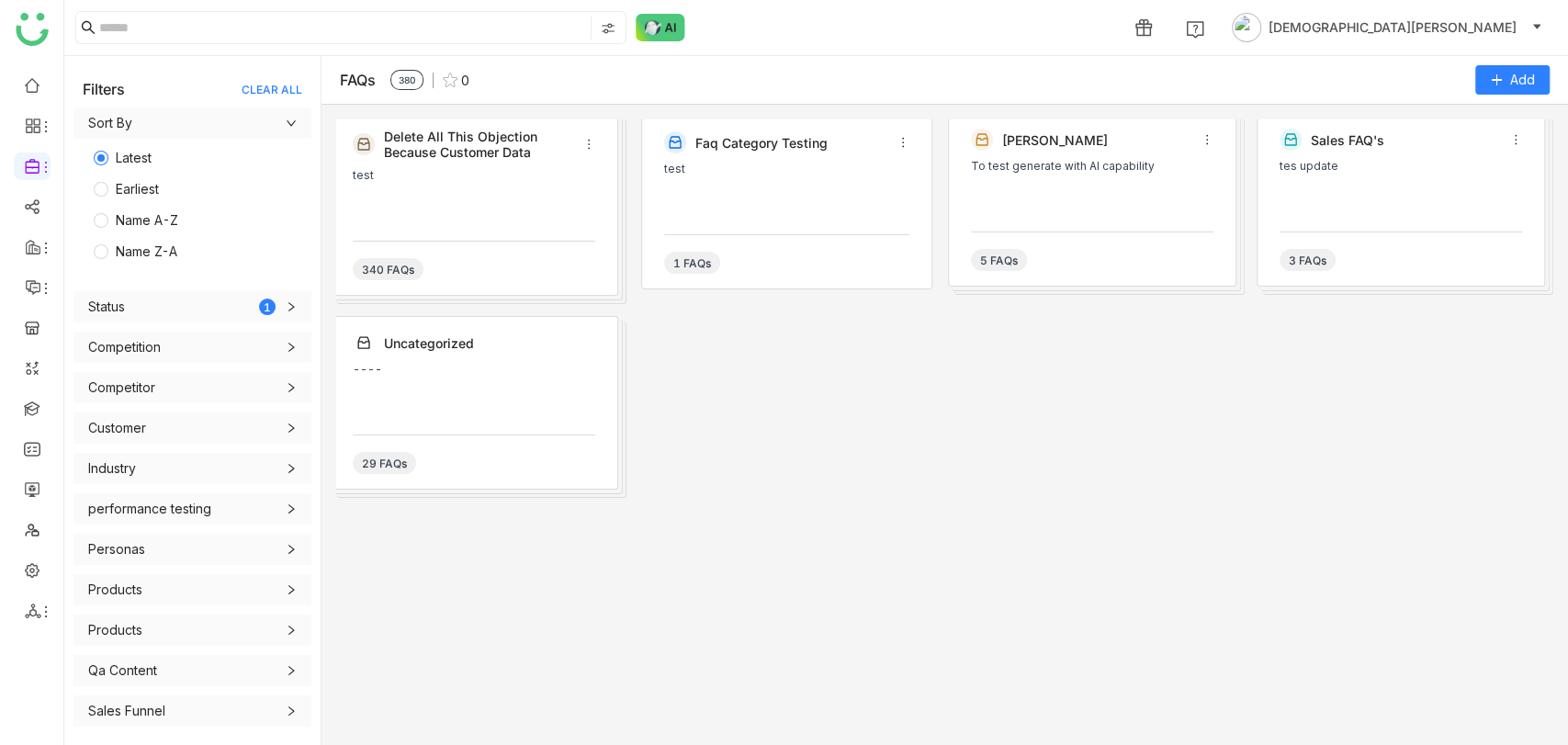
click at [483, 384] on div "----" at bounding box center [473, 390] width 242 height 55
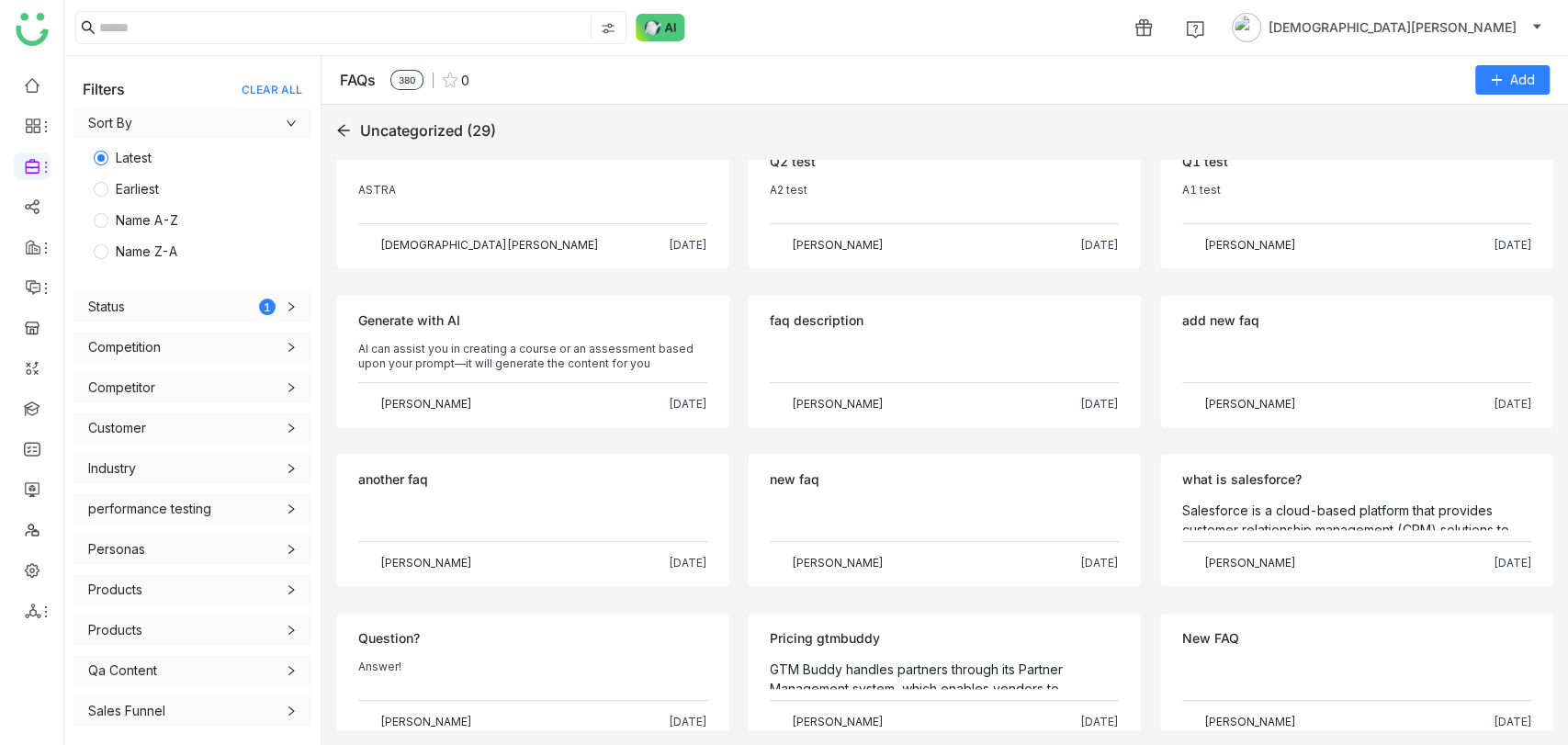
scroll to position [428, 0]
